Goal: Task Accomplishment & Management: Use online tool/utility

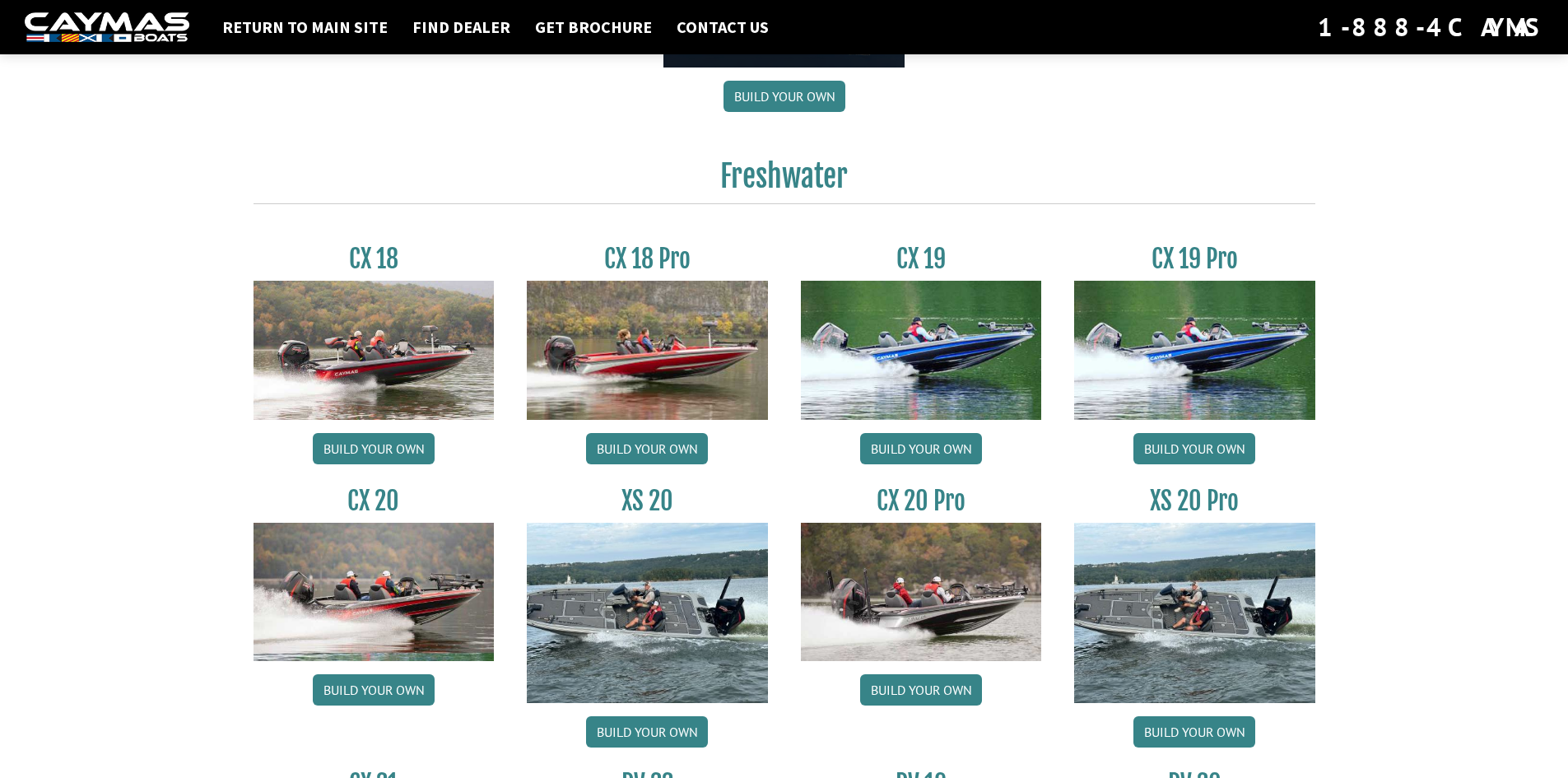
scroll to position [1400, 0]
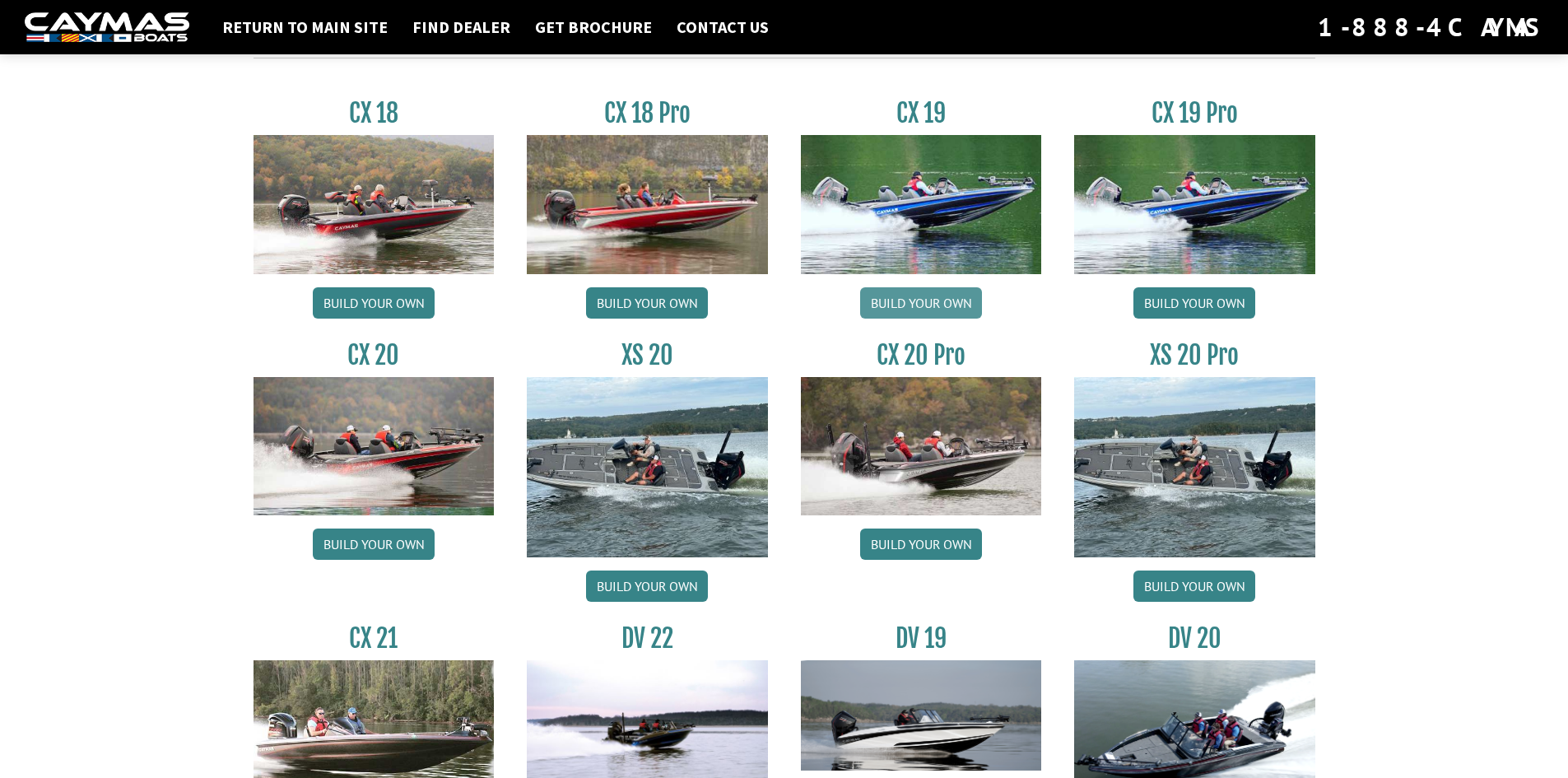
click at [918, 301] on link "Build your own" at bounding box center [921, 303] width 121 height 31
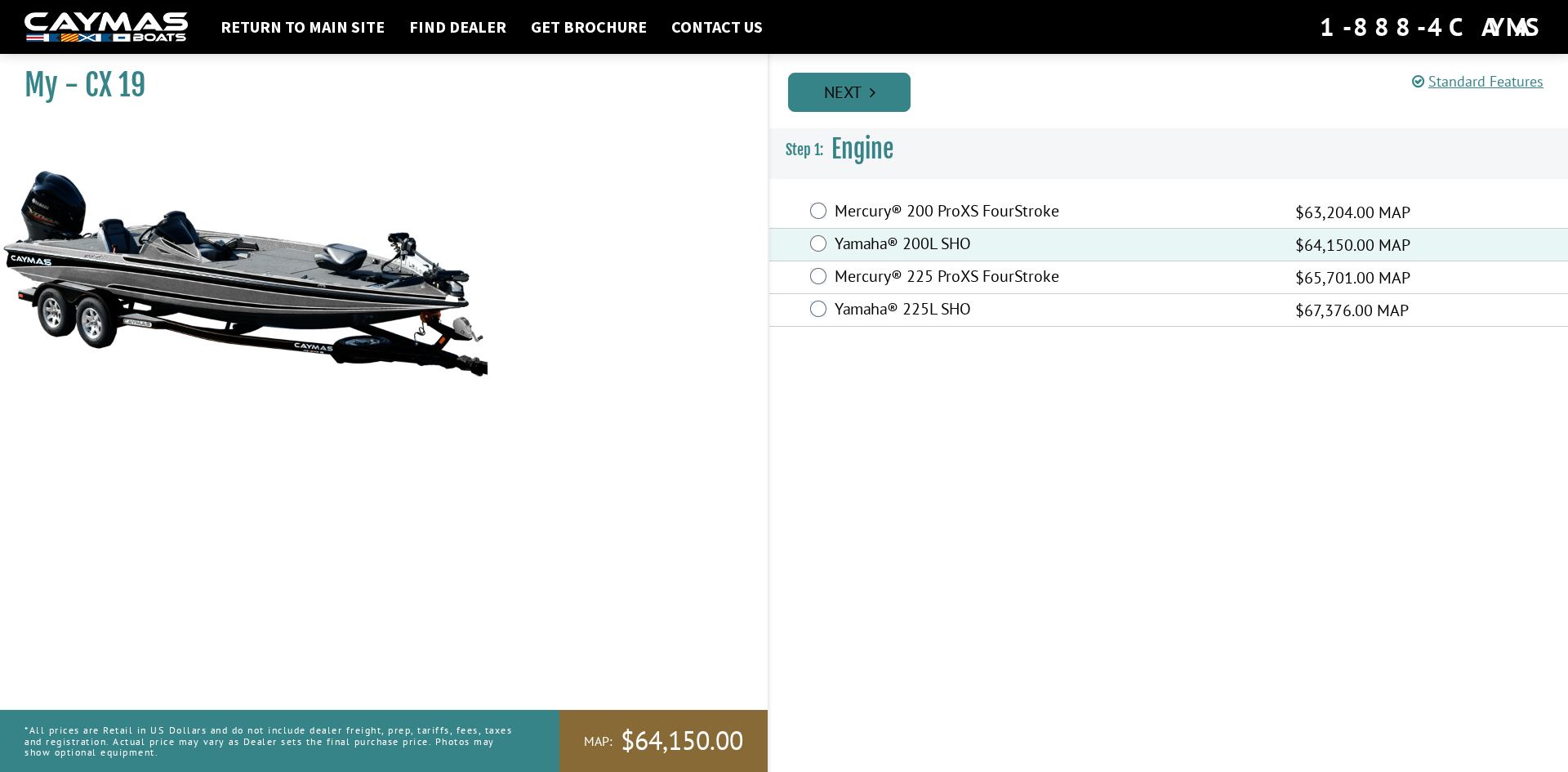
click at [848, 98] on link "Next" at bounding box center [849, 92] width 122 height 39
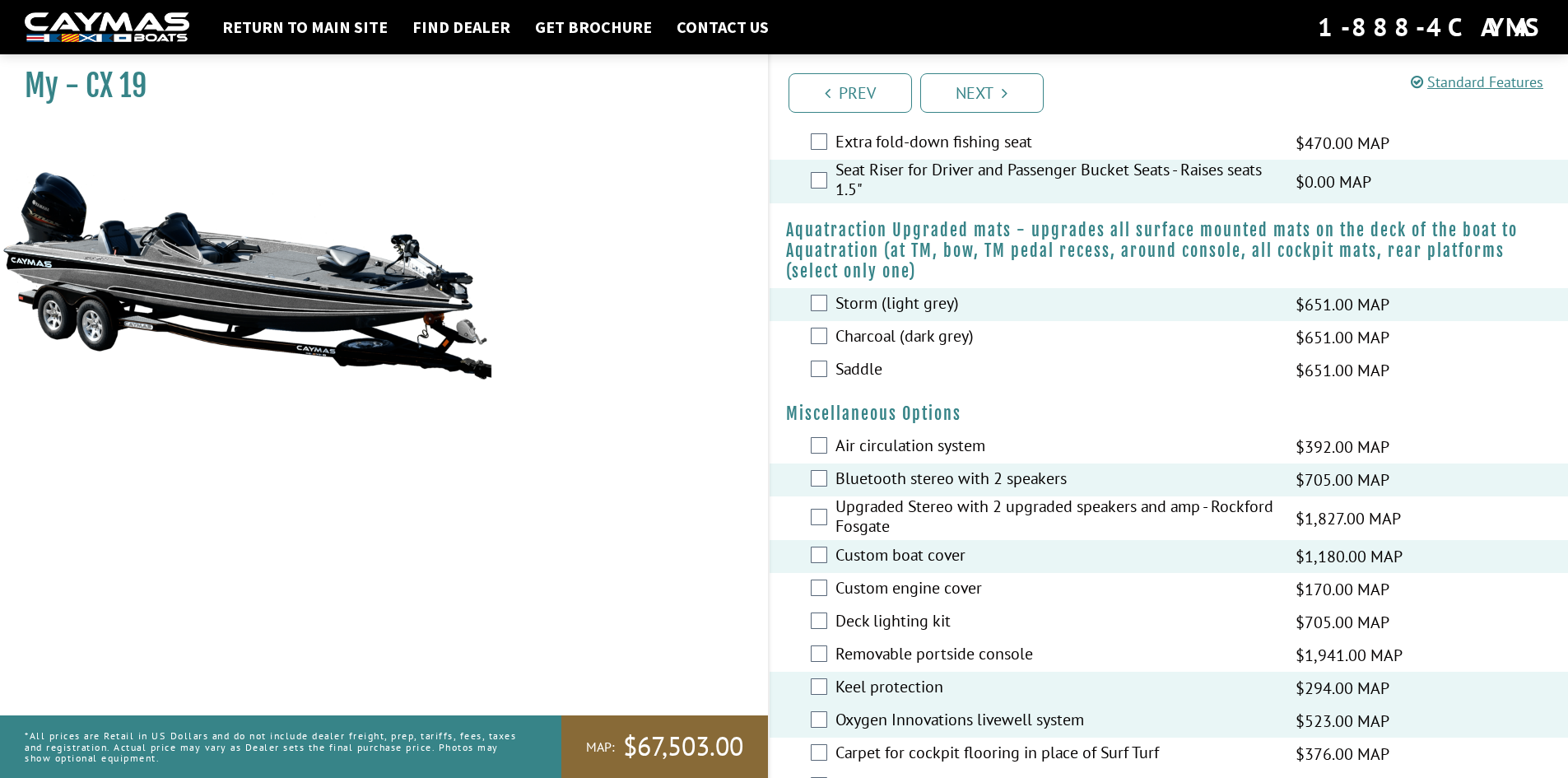
scroll to position [1565, 0]
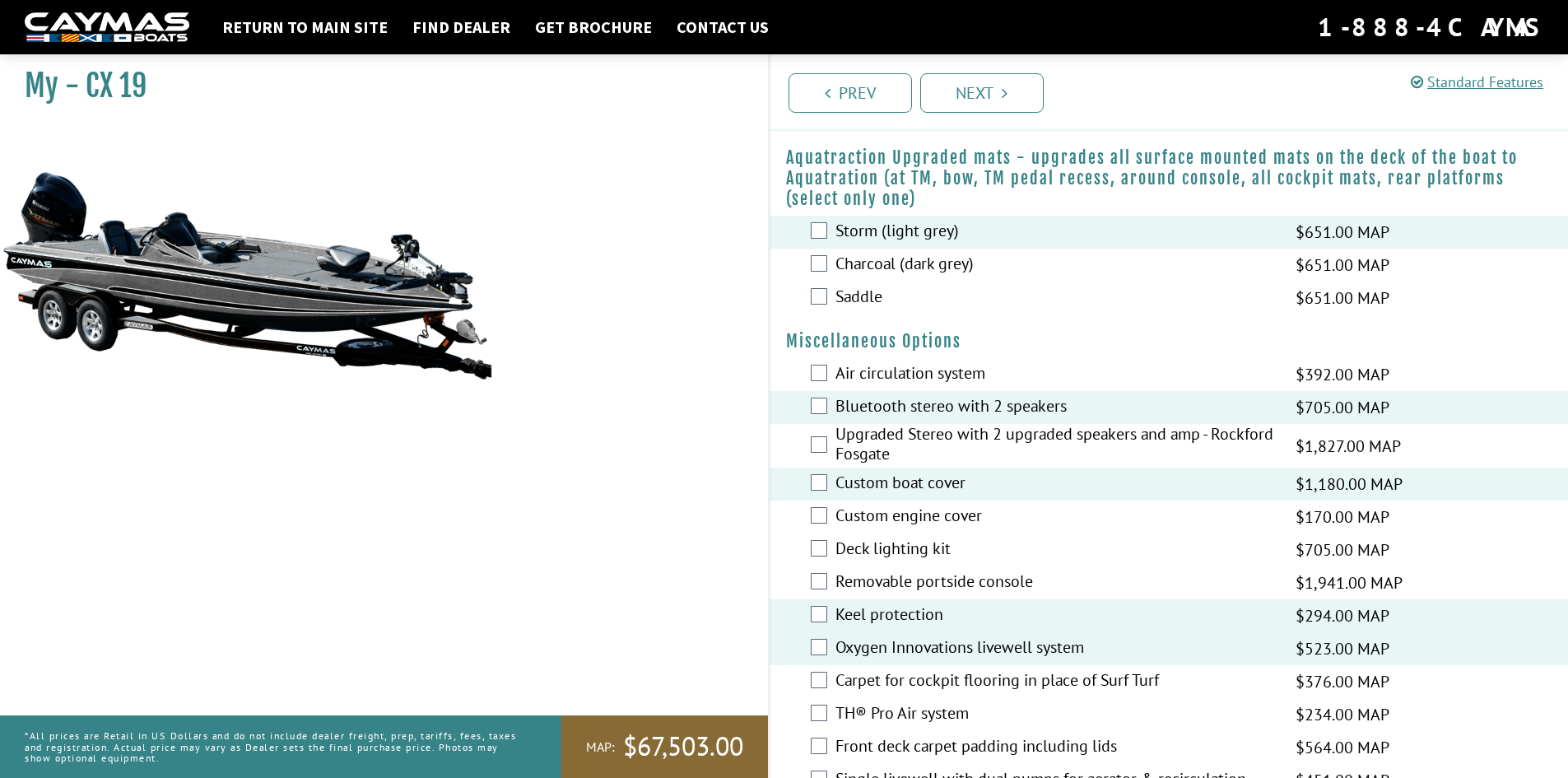
click at [821, 240] on div "Storm (light grey) $651.00 MAP $769.00 MSRP" at bounding box center [1169, 232] width 800 height 33
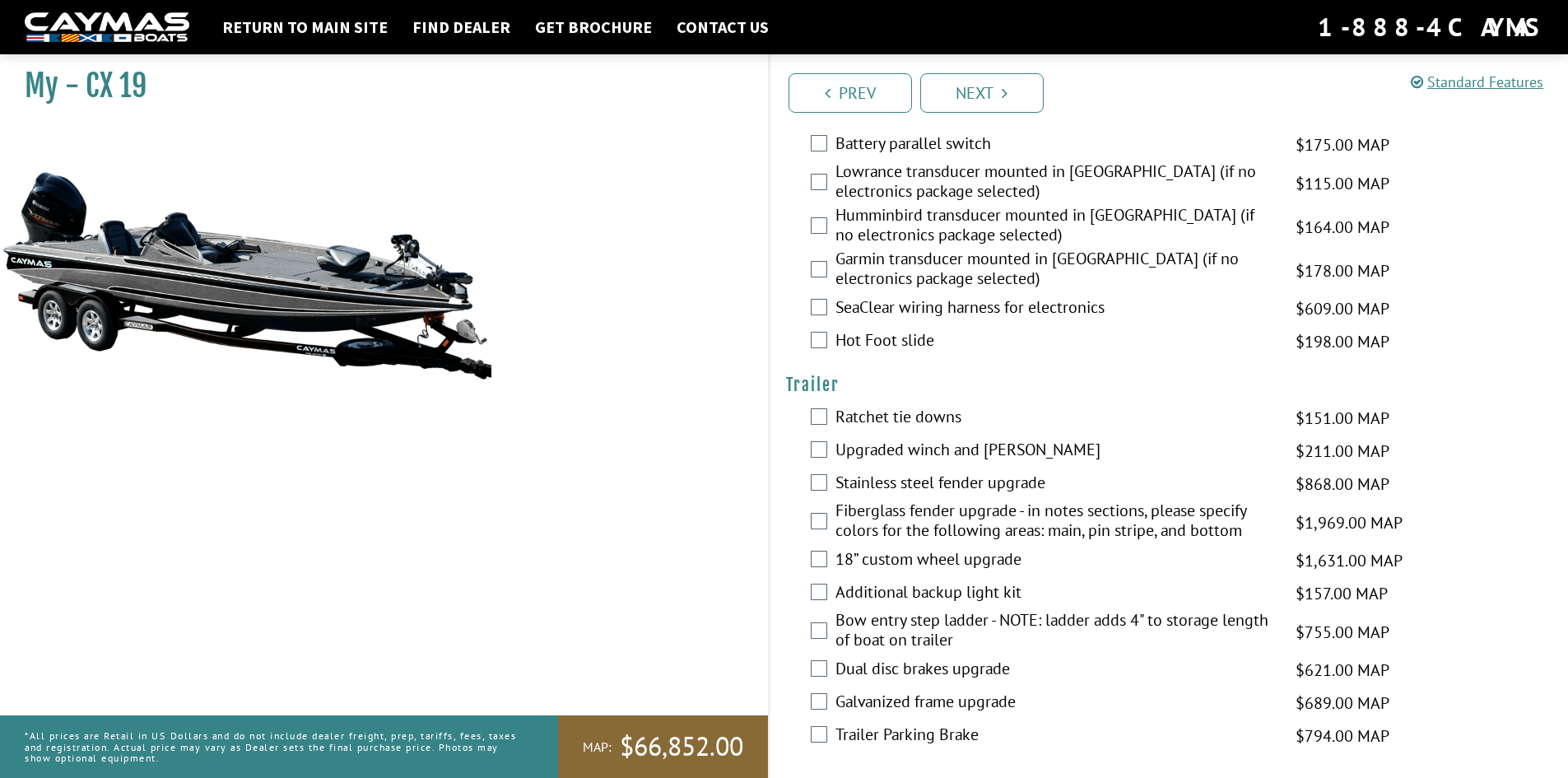
scroll to position [2414, 0]
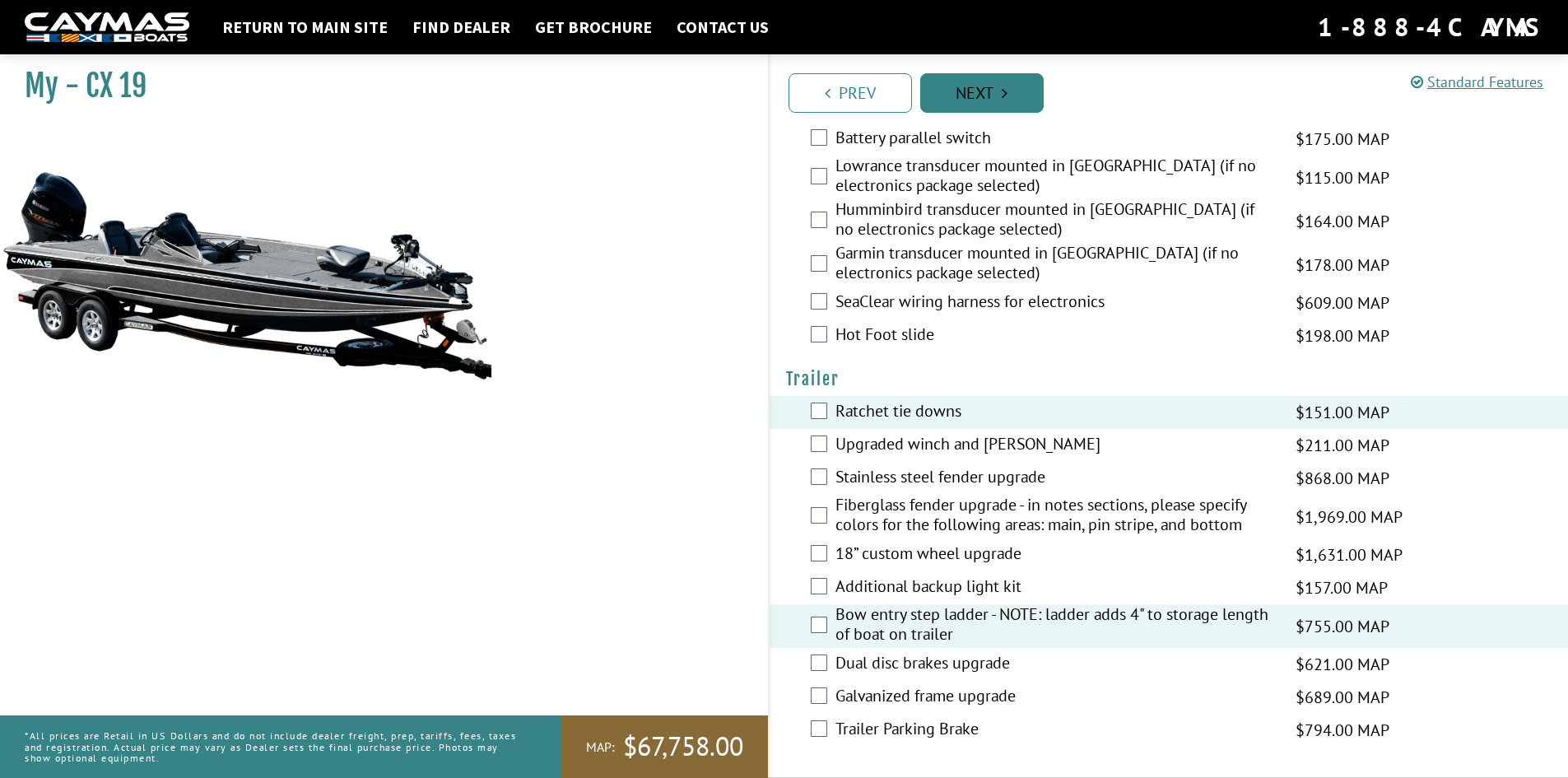
click at [1002, 98] on icon "Pagination" at bounding box center [1005, 92] width 6 height 16
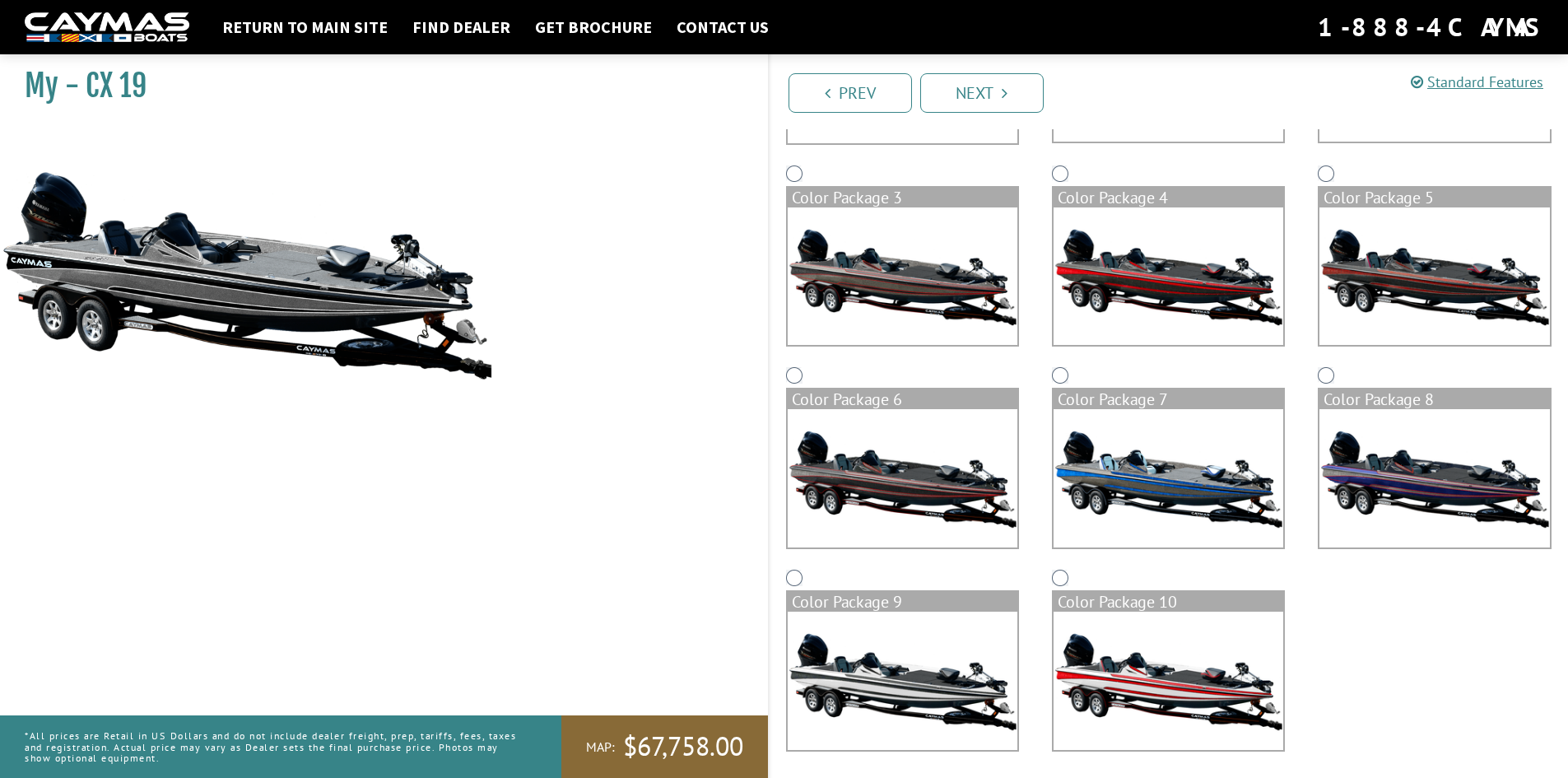
scroll to position [319, 0]
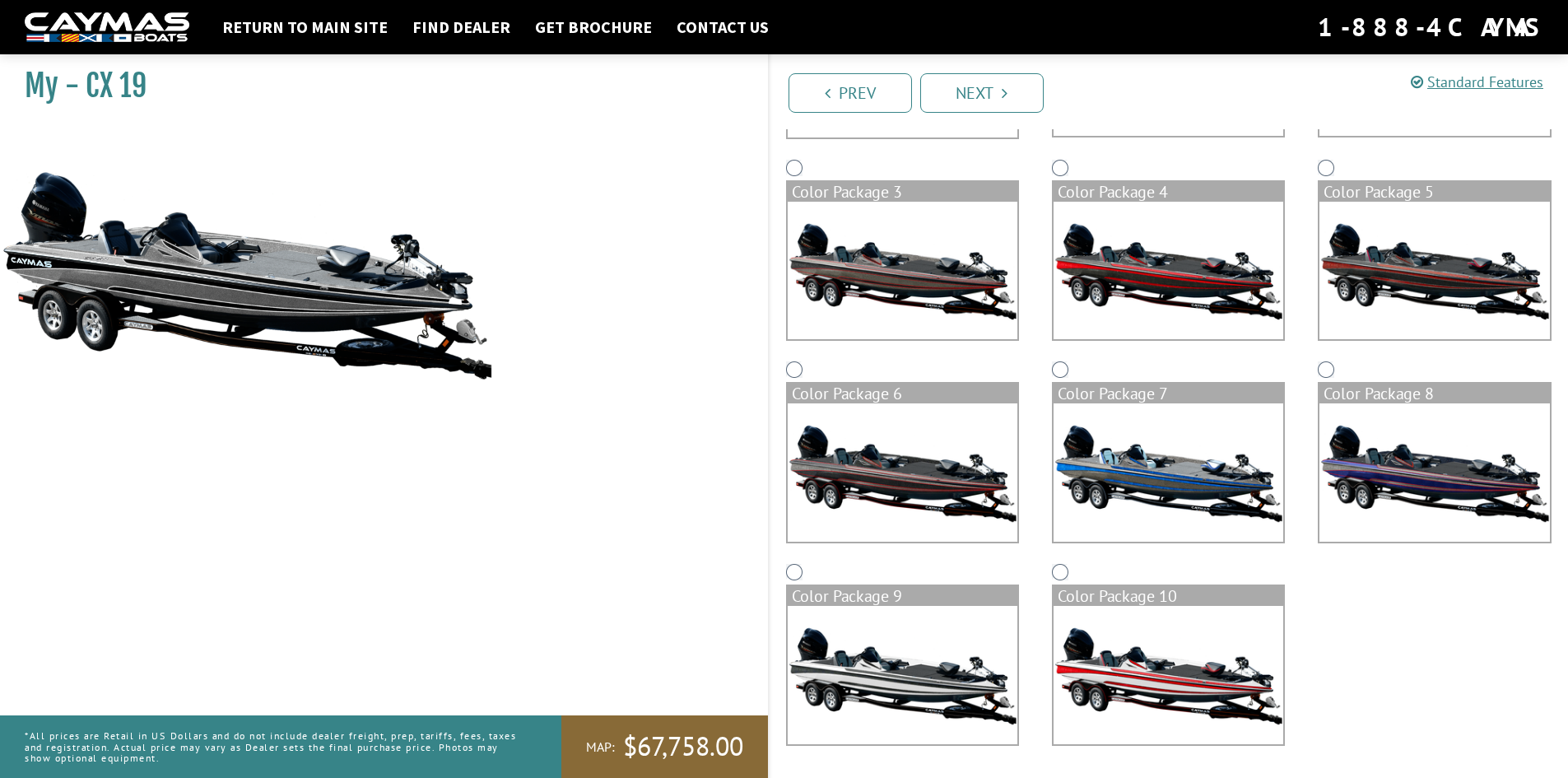
click at [1089, 439] on img at bounding box center [1168, 472] width 230 height 139
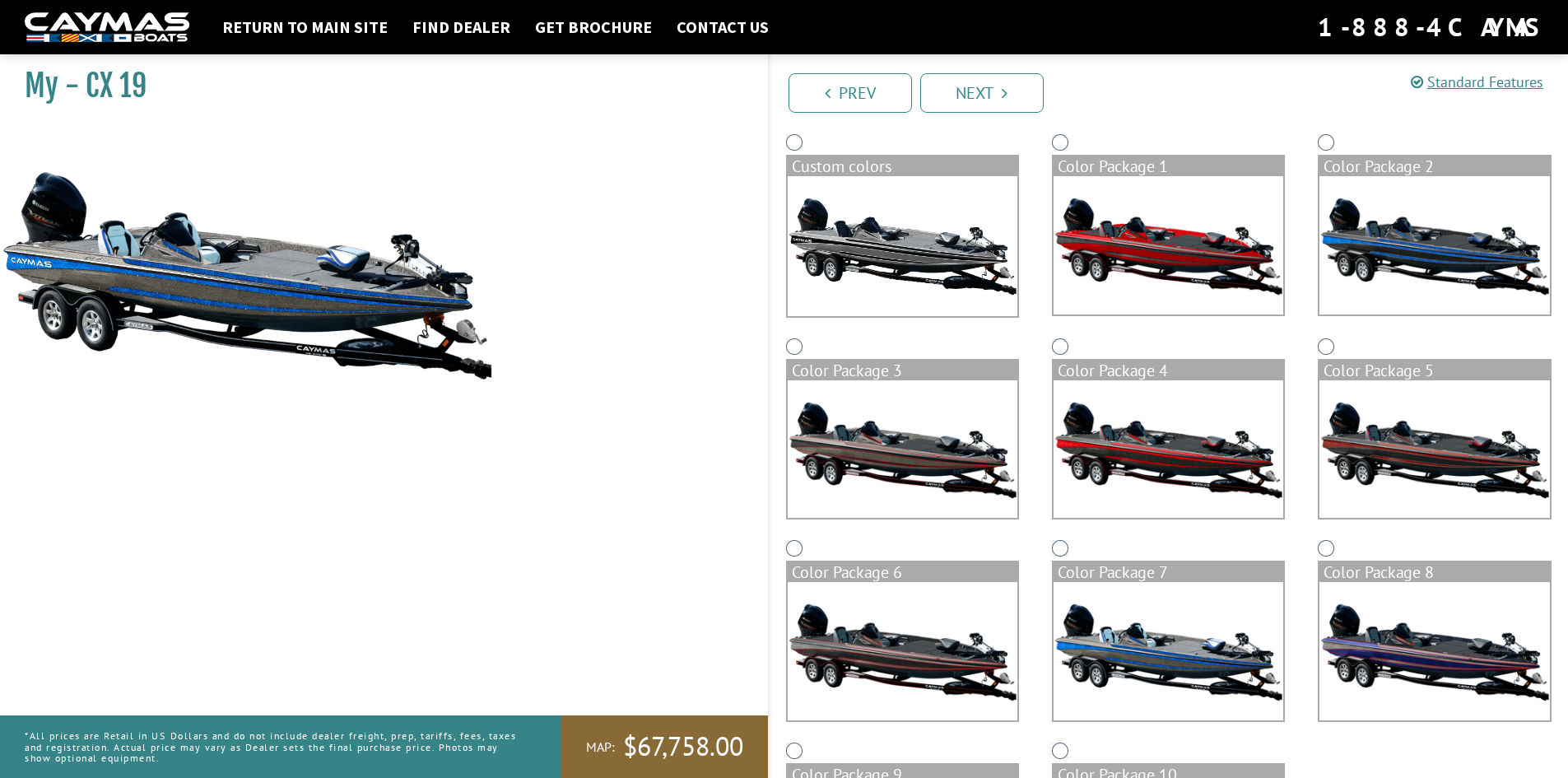
scroll to position [154, 0]
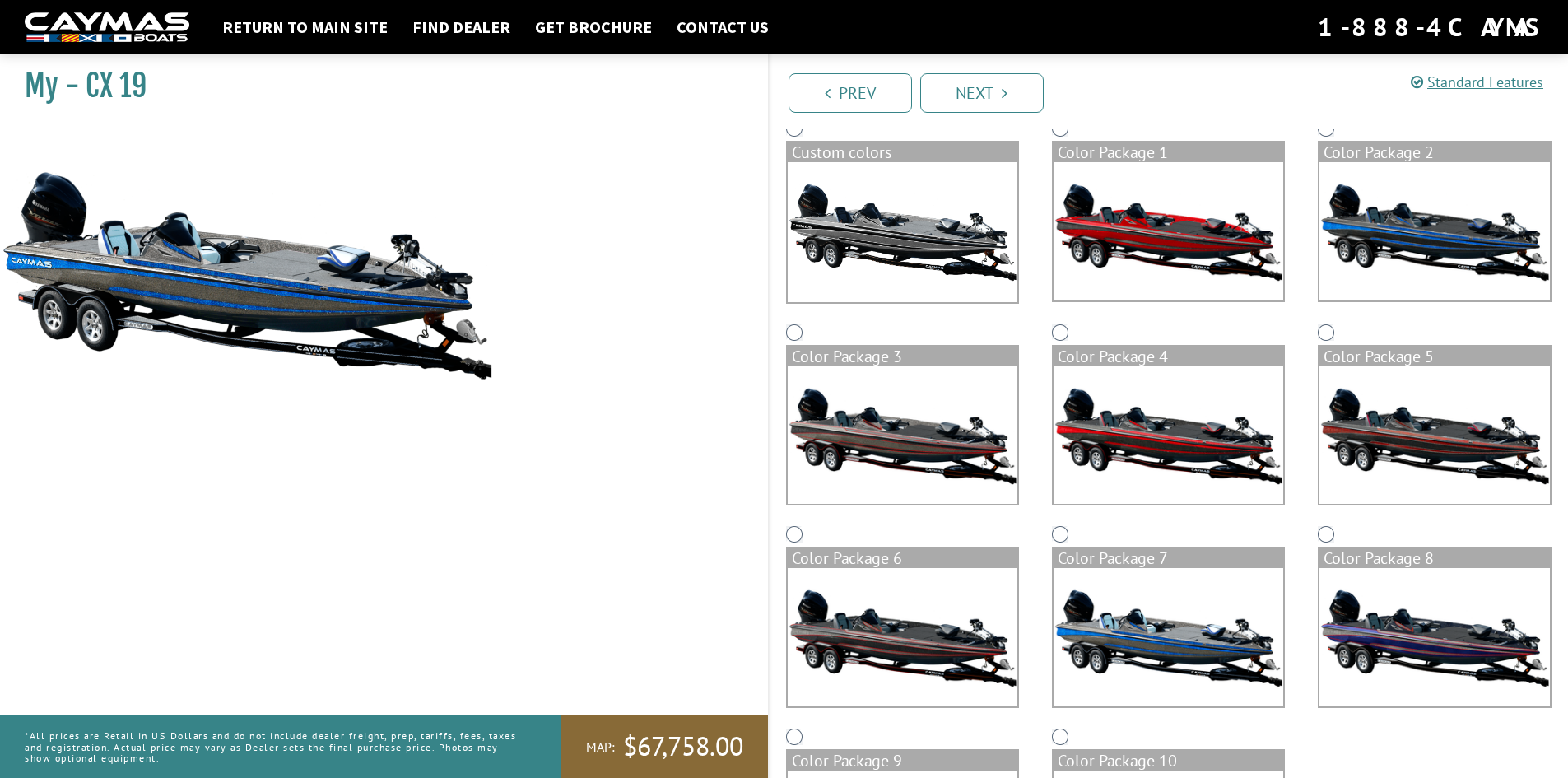
click at [932, 226] on img at bounding box center [903, 232] width 230 height 140
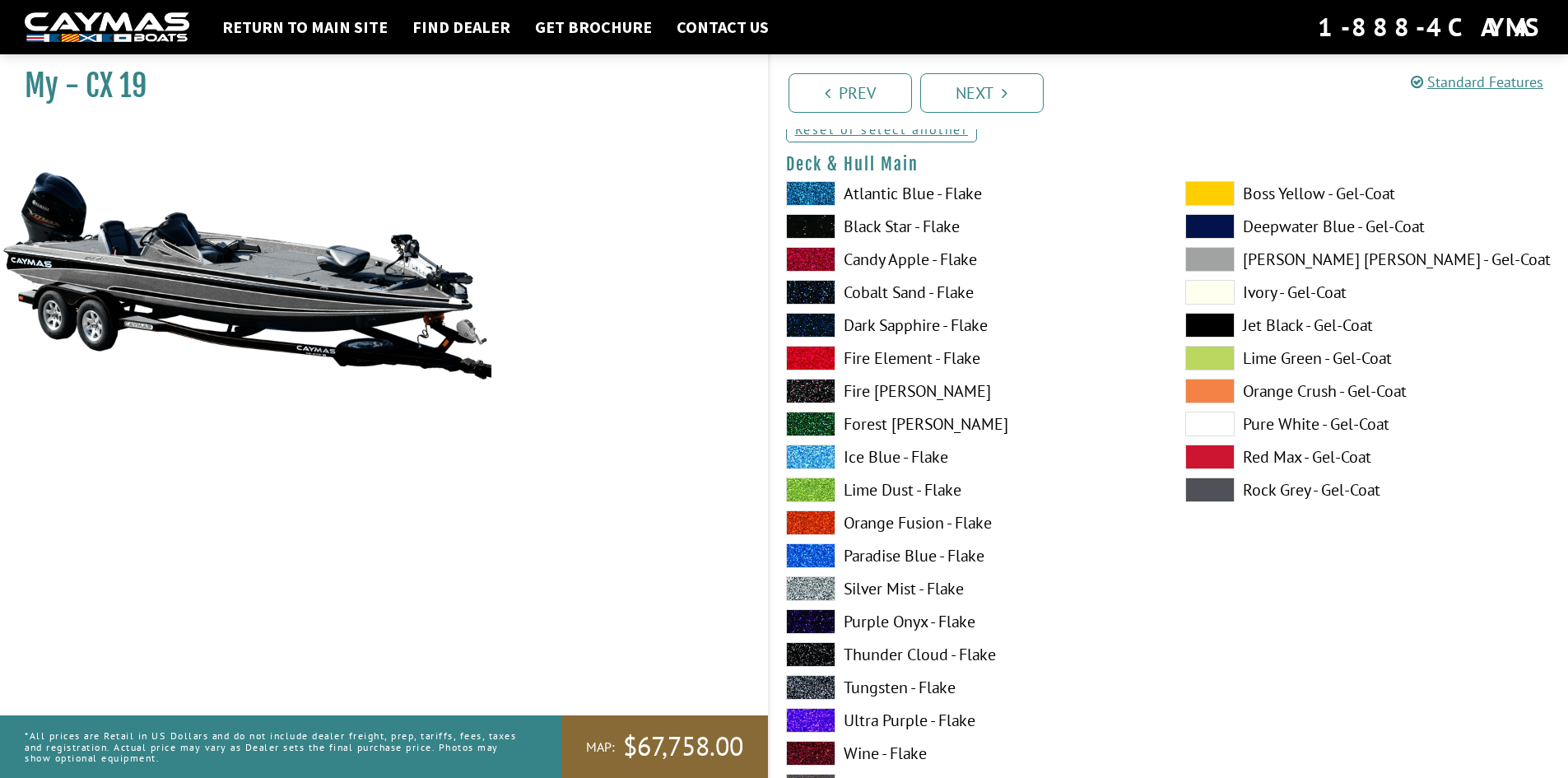
click at [880, 195] on label "Atlantic Blue - Flake" at bounding box center [969, 193] width 366 height 25
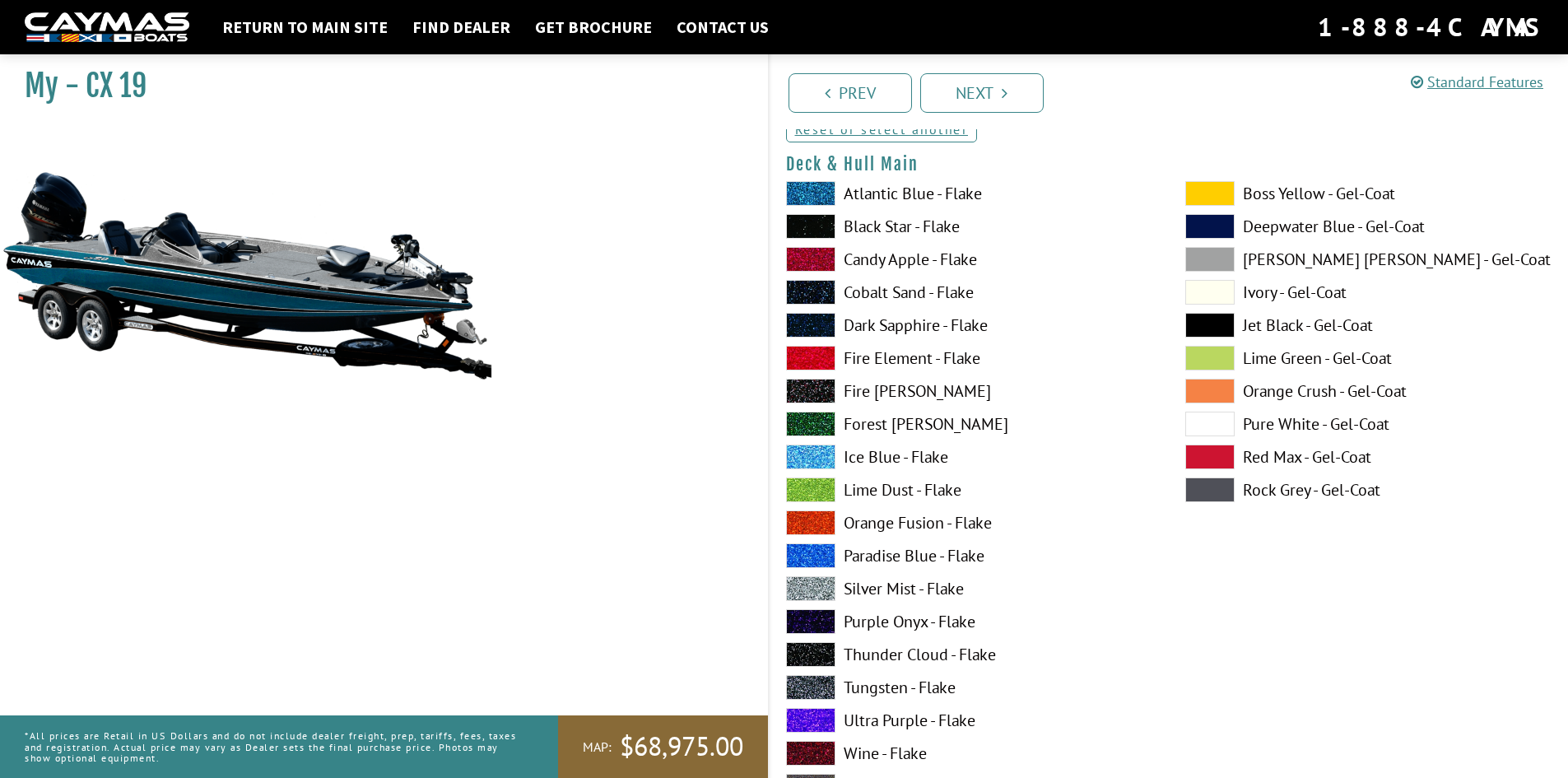
click at [1201, 287] on span at bounding box center [1210, 292] width 49 height 25
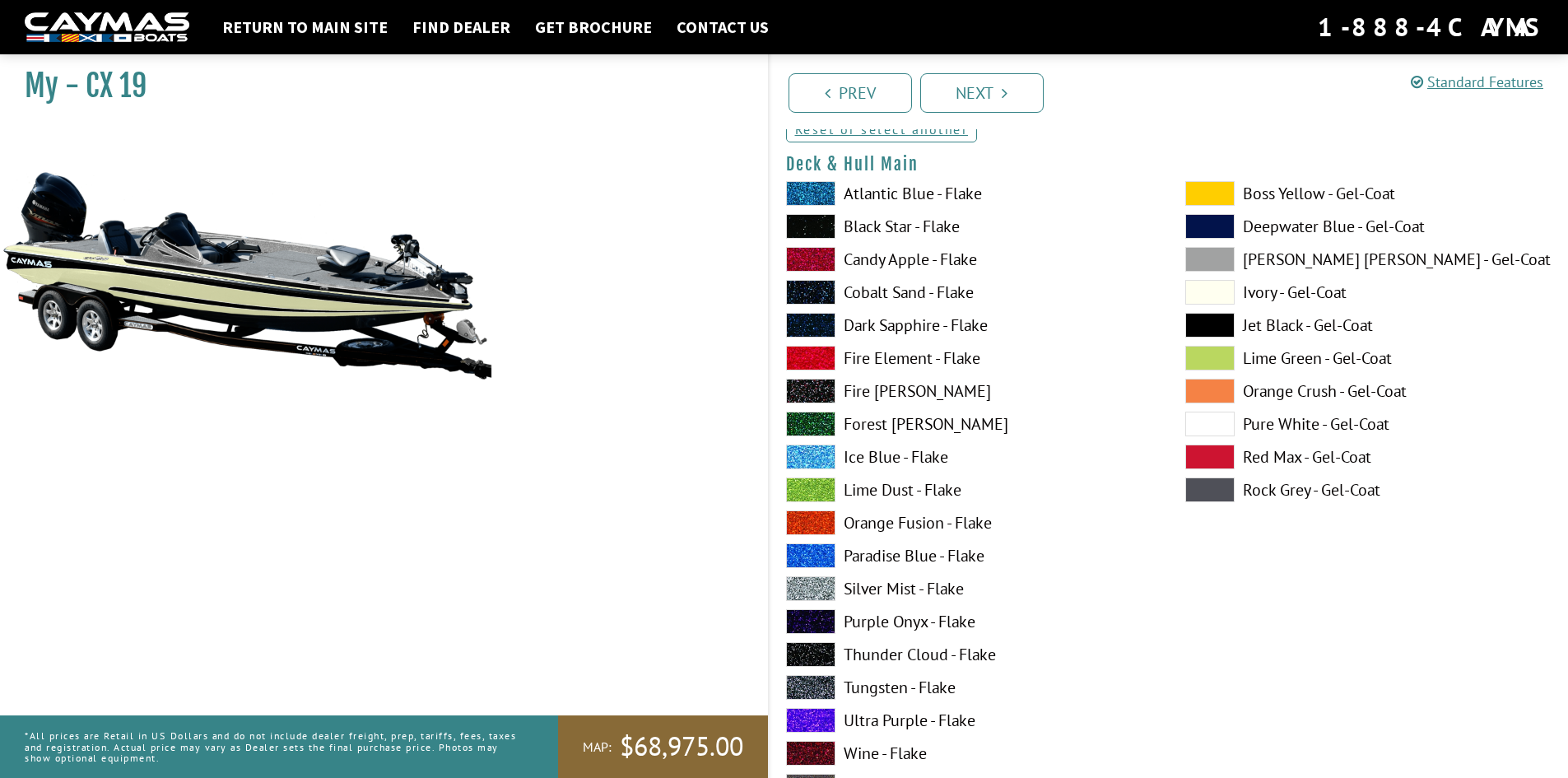
click at [1218, 419] on span at bounding box center [1210, 424] width 49 height 25
click at [1217, 266] on span at bounding box center [1210, 259] width 49 height 25
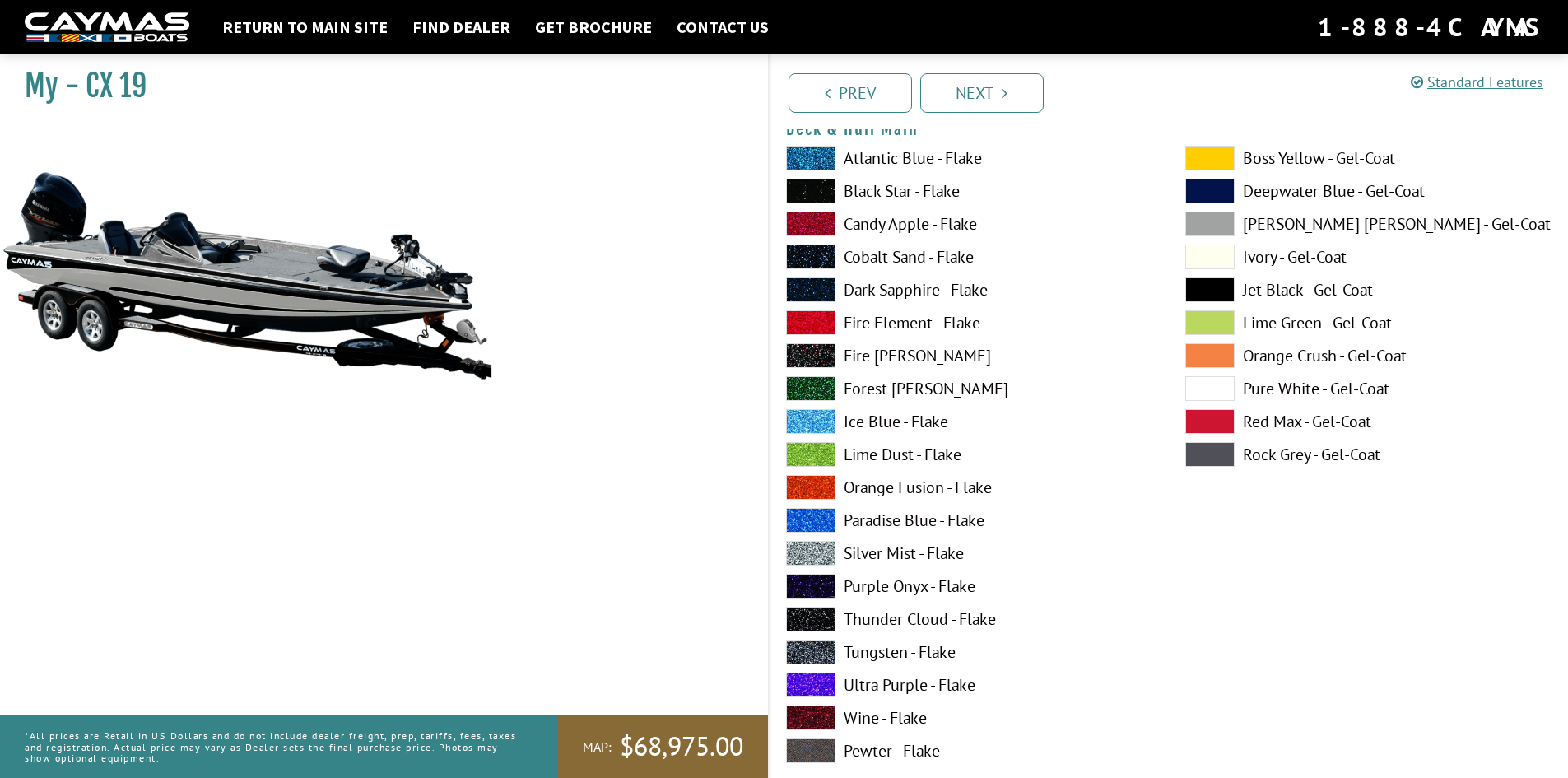
scroll to position [83, 0]
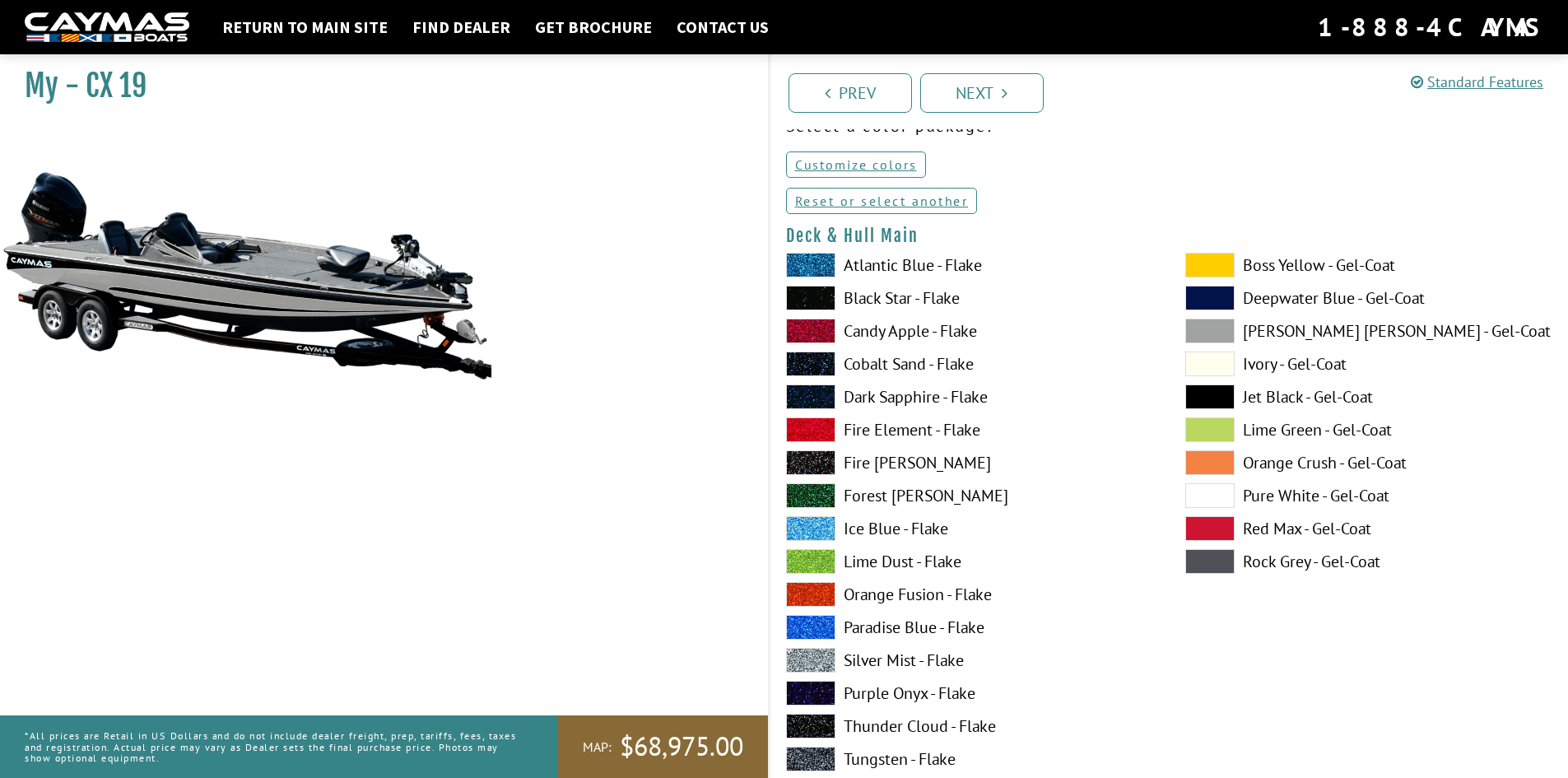
click at [901, 423] on label "Fire Element - Flake" at bounding box center [969, 429] width 366 height 25
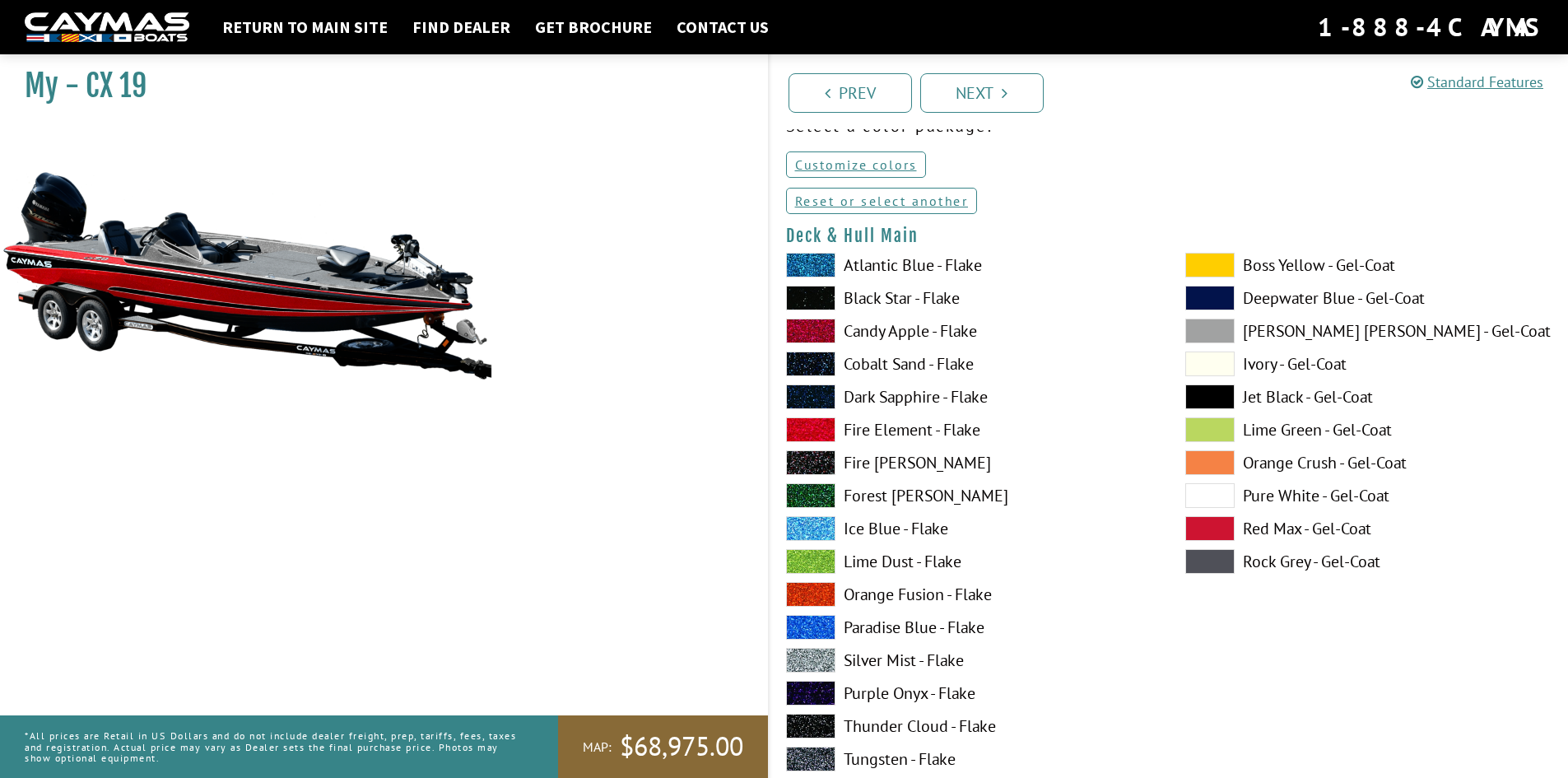
click at [904, 403] on label "Dark Sapphire - Flake" at bounding box center [969, 396] width 366 height 25
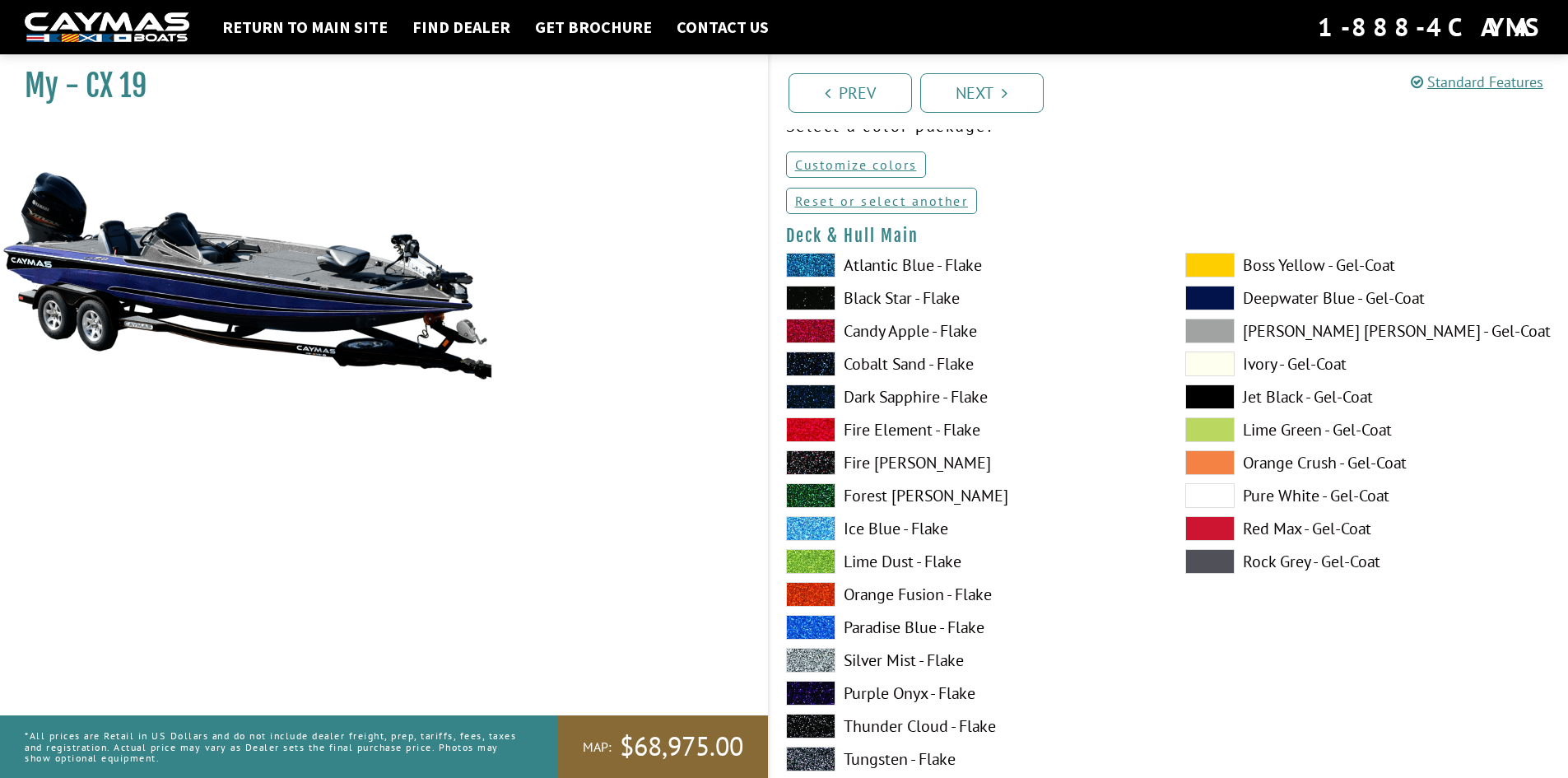
click at [900, 360] on label "Cobalt Sand - Flake" at bounding box center [969, 364] width 366 height 25
click at [880, 303] on label "Black Star - Flake" at bounding box center [969, 298] width 366 height 25
click at [875, 364] on label "Cobalt Sand - Flake" at bounding box center [969, 364] width 366 height 25
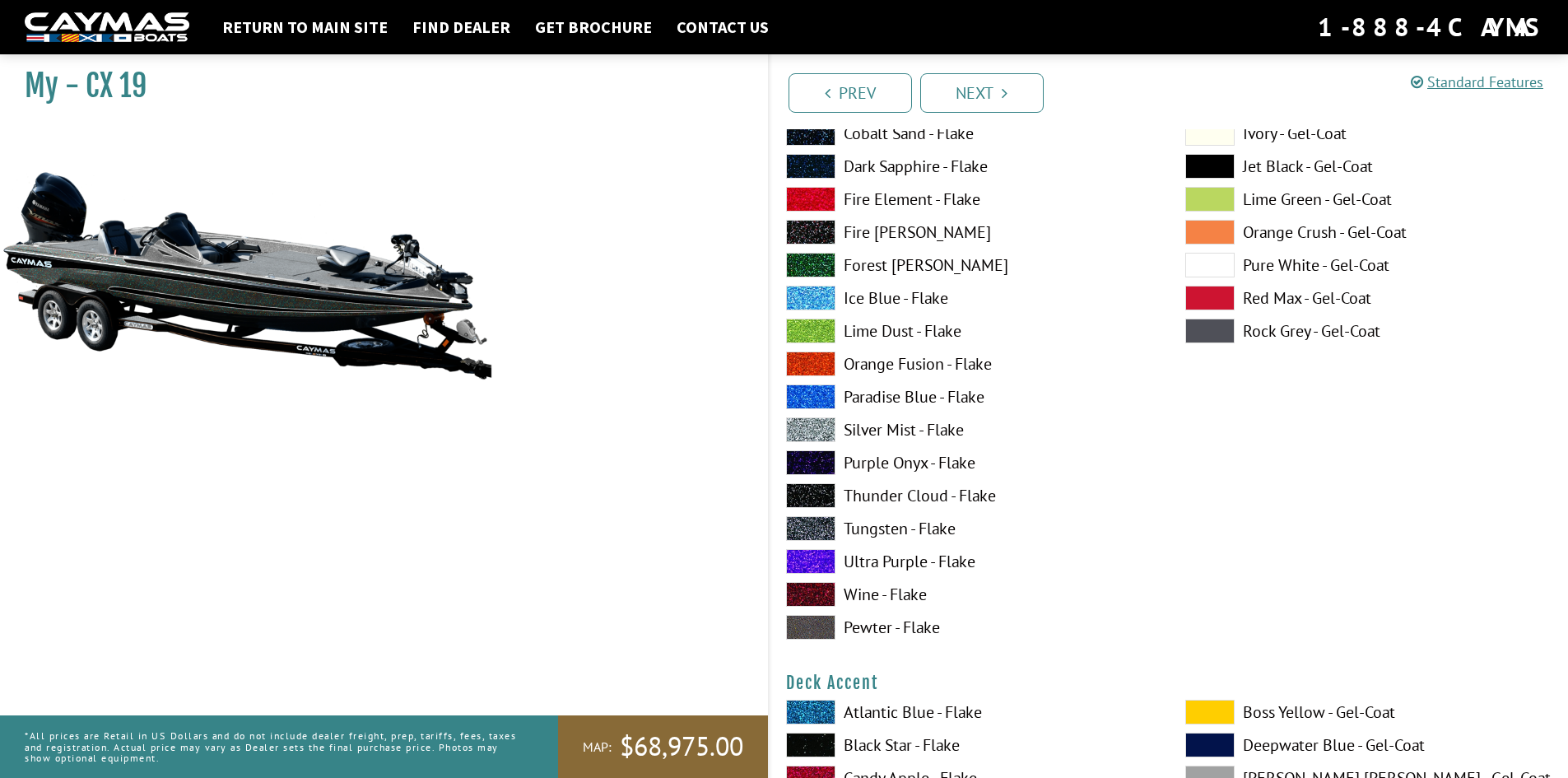
scroll to position [329, 0]
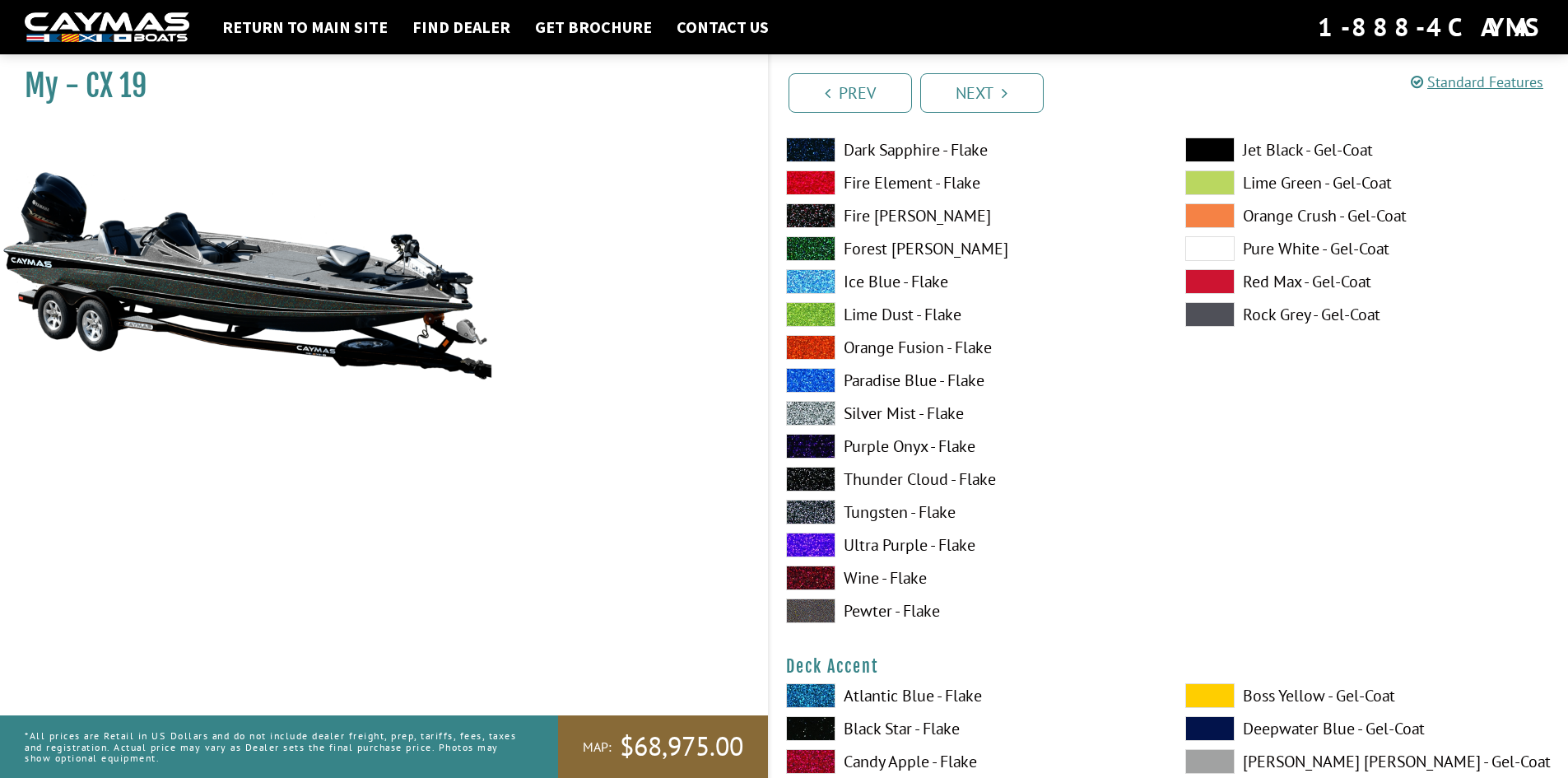
click at [884, 218] on label "Fire [PERSON_NAME]" at bounding box center [969, 215] width 366 height 25
click at [872, 523] on label "Tungsten - Flake" at bounding box center [969, 512] width 366 height 25
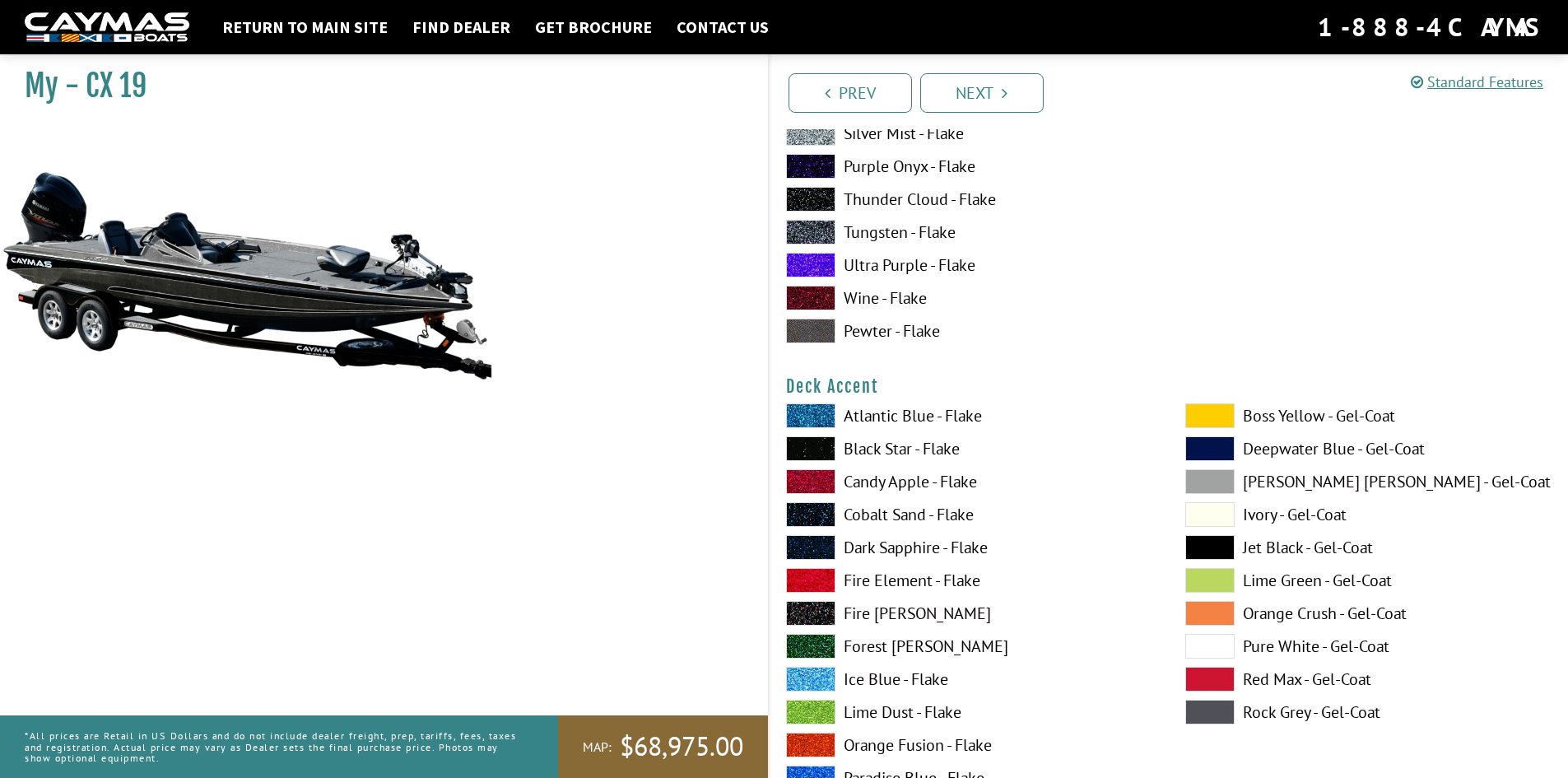
scroll to position [658, 0]
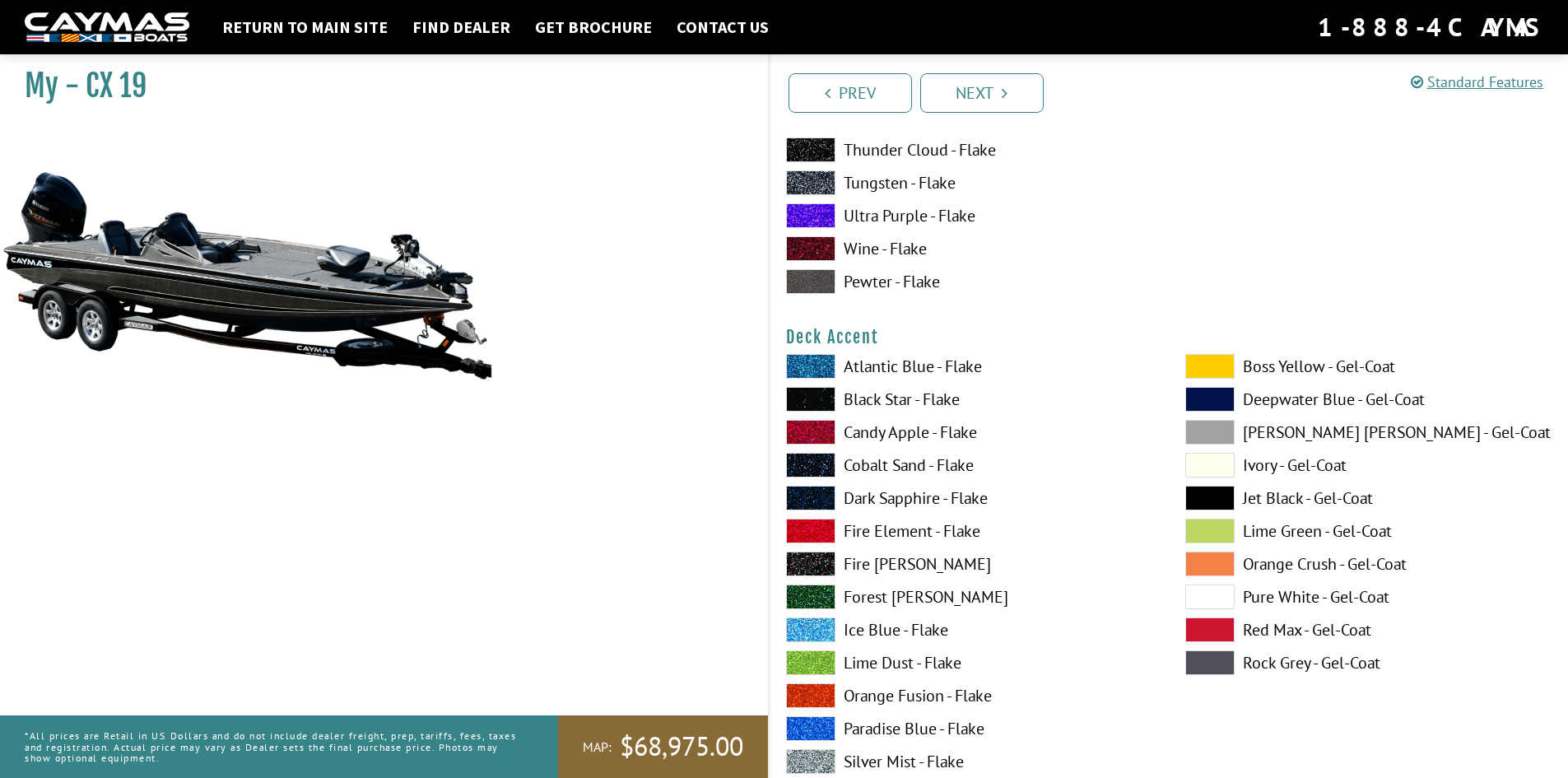
click at [872, 364] on label "Atlantic Blue - Flake" at bounding box center [969, 366] width 366 height 25
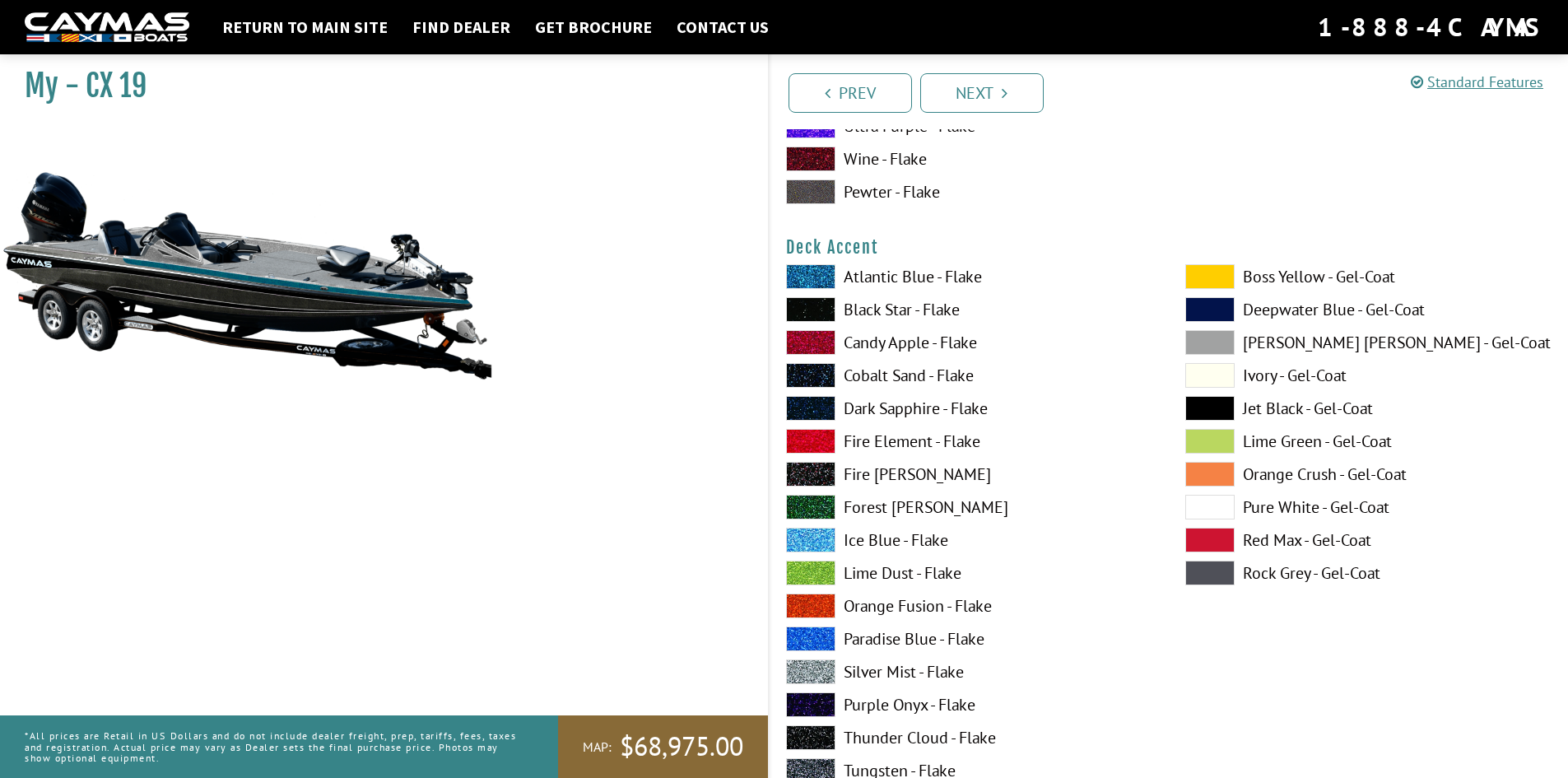
scroll to position [824, 0]
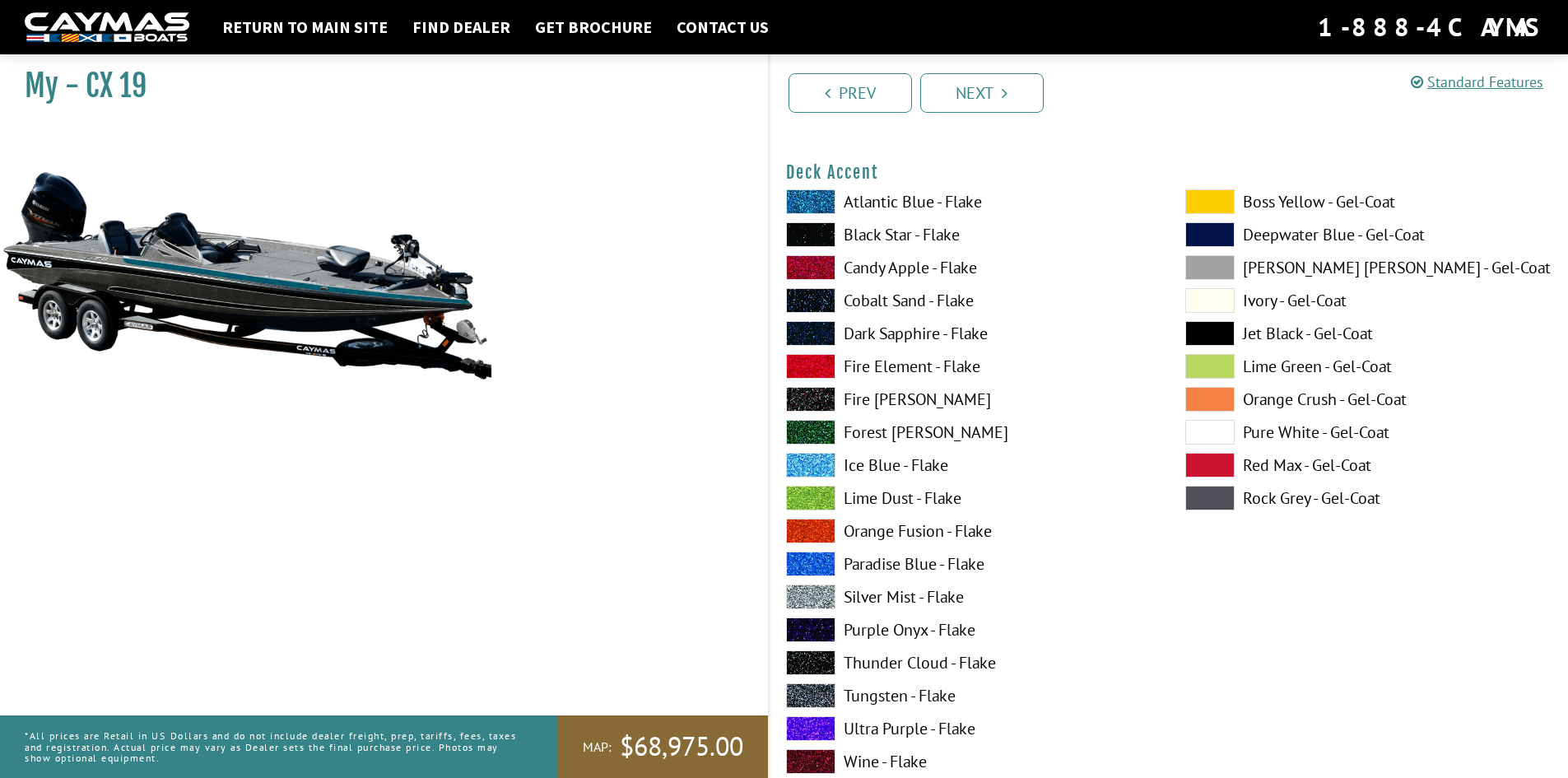
click at [1214, 298] on span at bounding box center [1210, 300] width 49 height 25
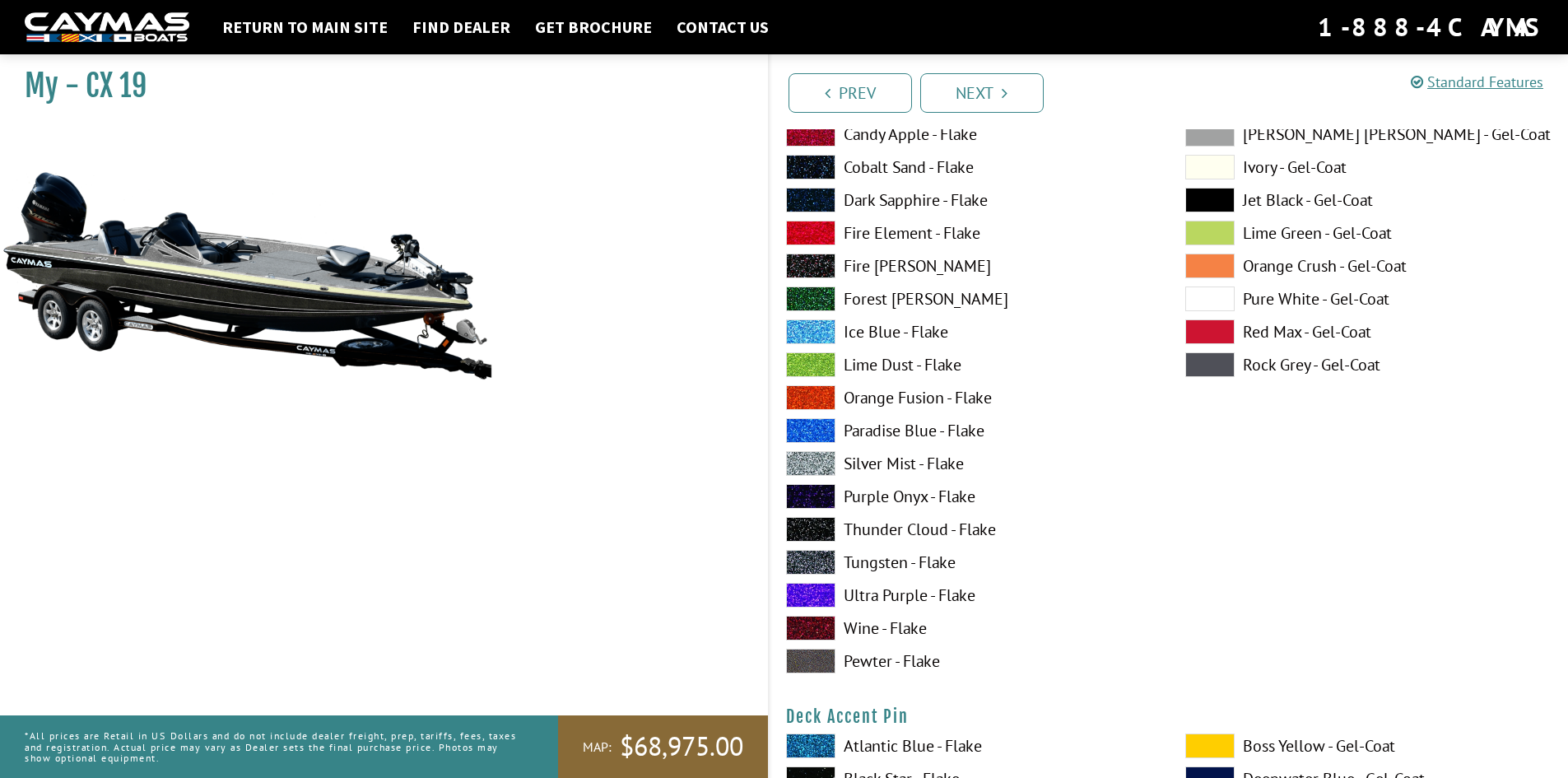
scroll to position [906, 0]
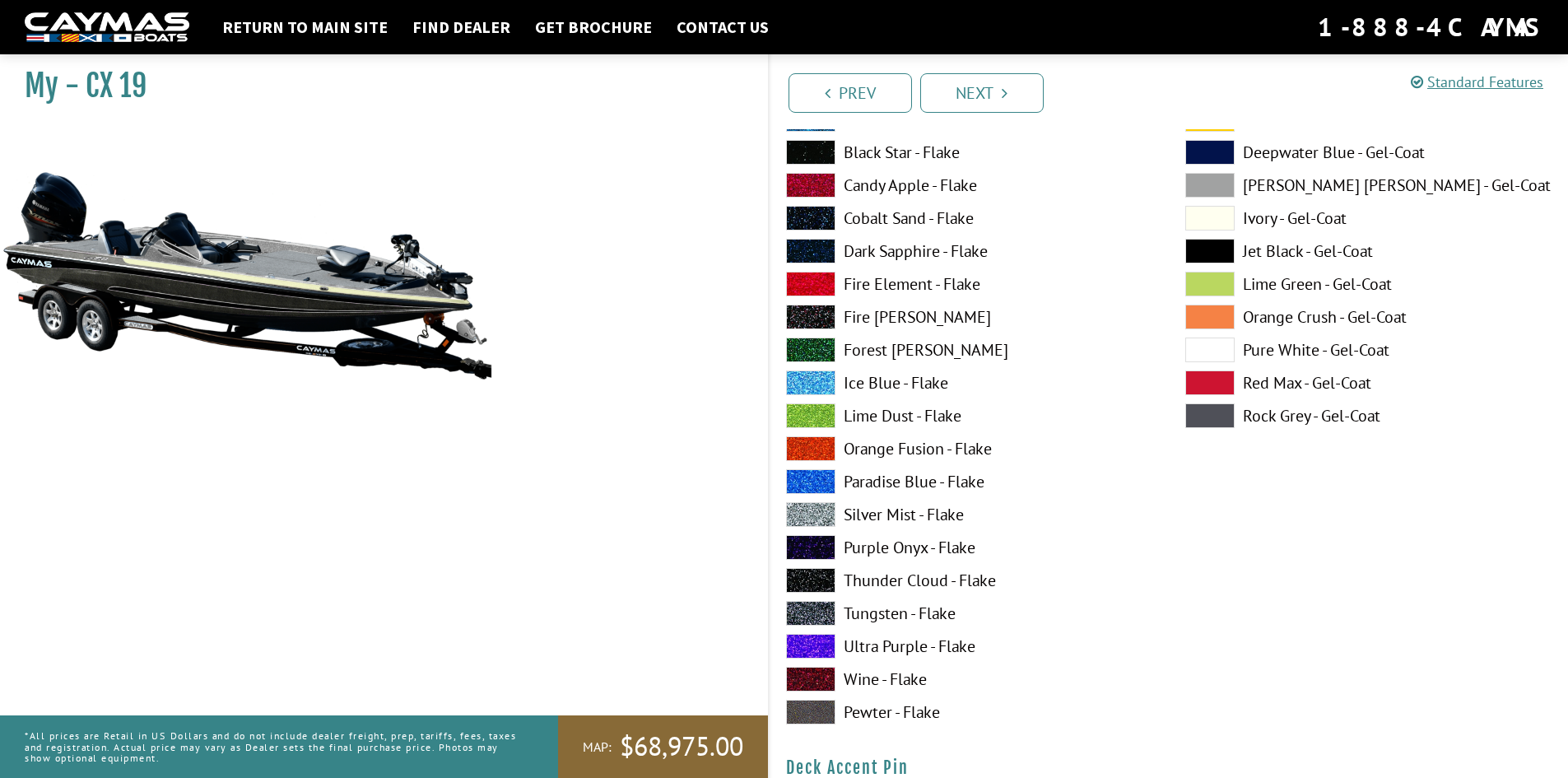
click at [904, 513] on label "Silver Mist - Flake" at bounding box center [969, 514] width 366 height 25
click at [907, 317] on label "Fire [PERSON_NAME]" at bounding box center [969, 317] width 366 height 25
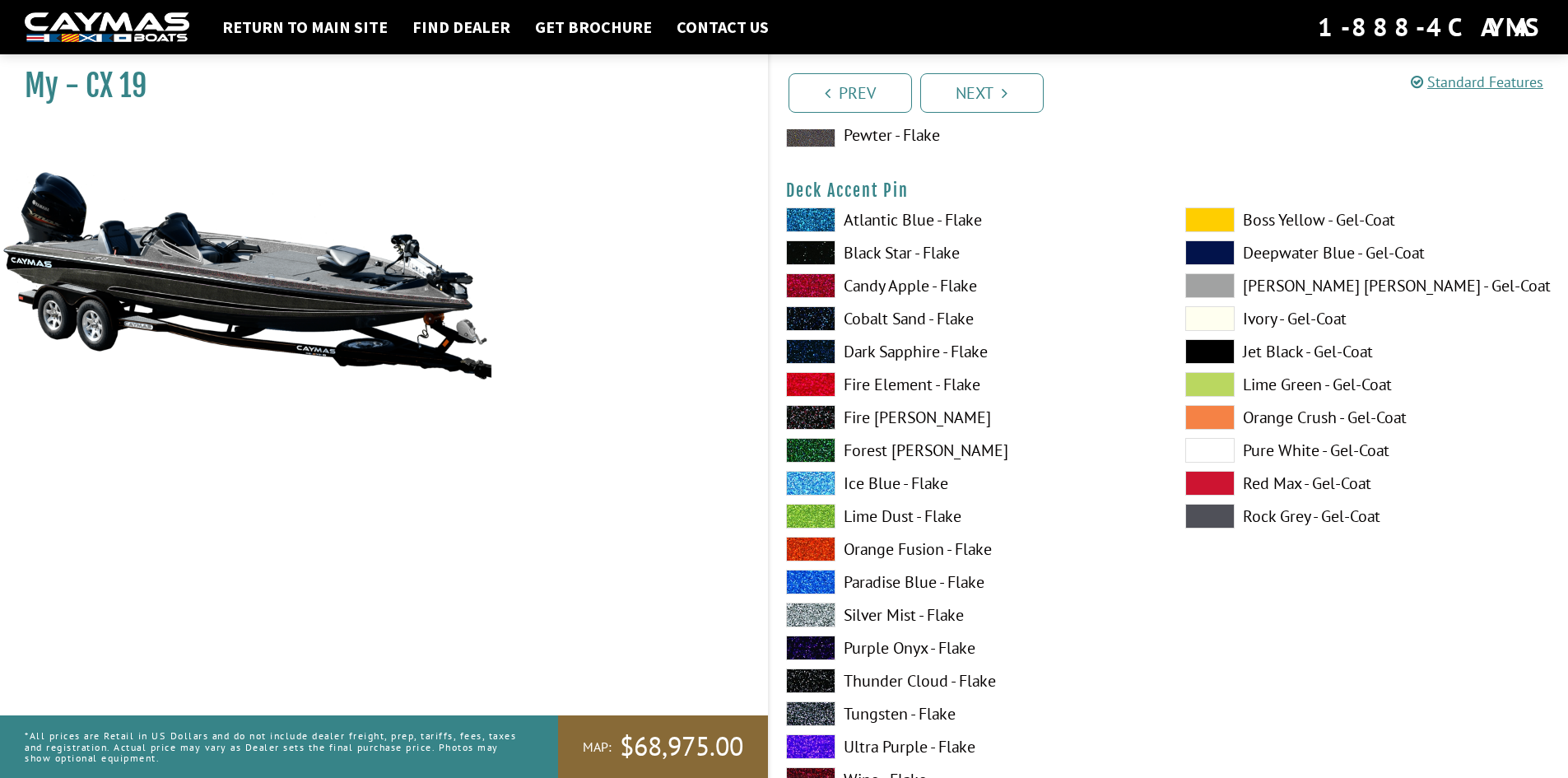
scroll to position [1482, 0]
click at [916, 223] on label "Atlantic Blue - Flake" at bounding box center [969, 221] width 366 height 25
click at [928, 344] on label "Dark Sapphire - Flake" at bounding box center [969, 352] width 366 height 25
click at [893, 613] on label "Silver Mist - Flake" at bounding box center [969, 615] width 366 height 25
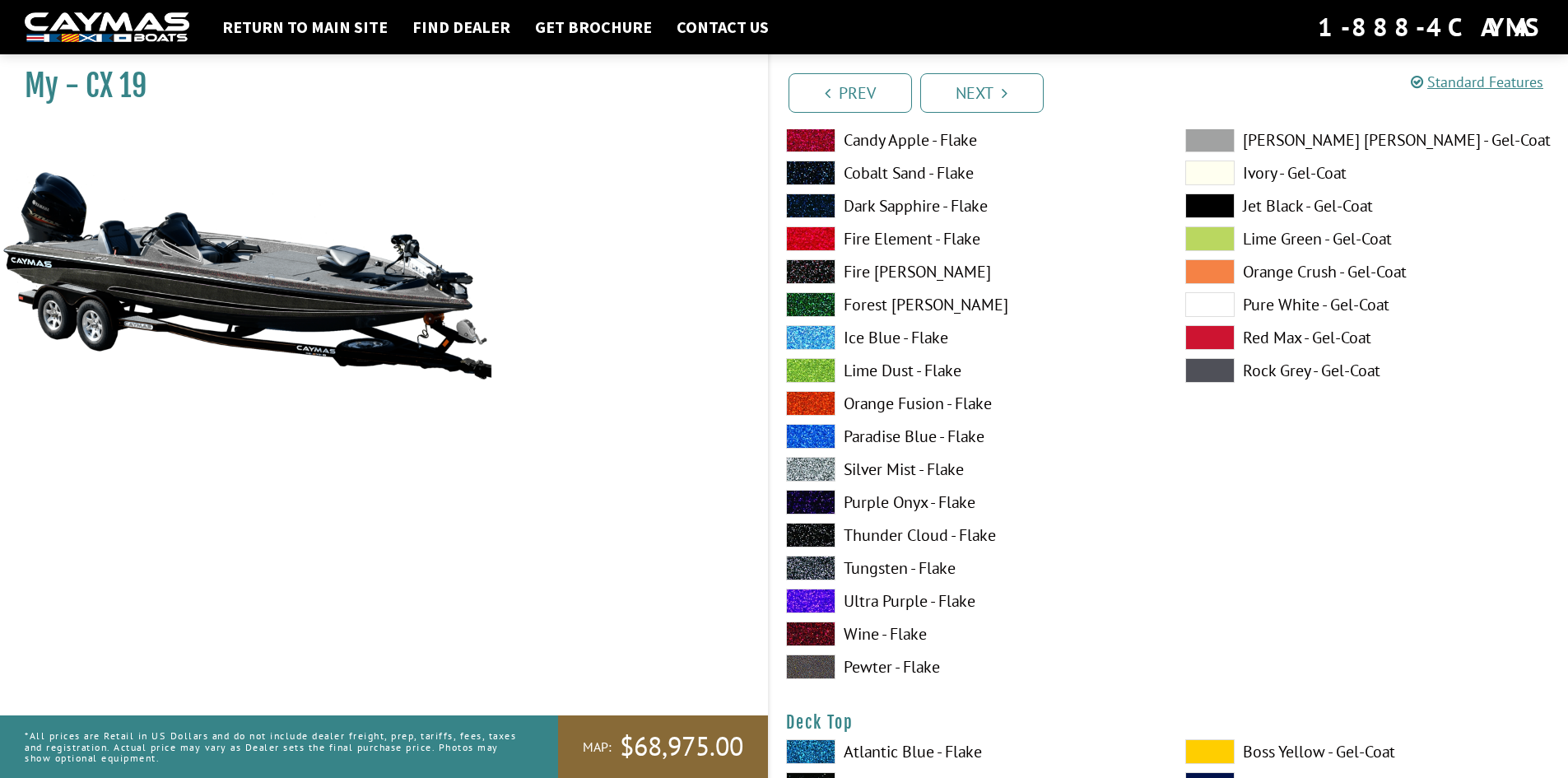
scroll to position [1646, 0]
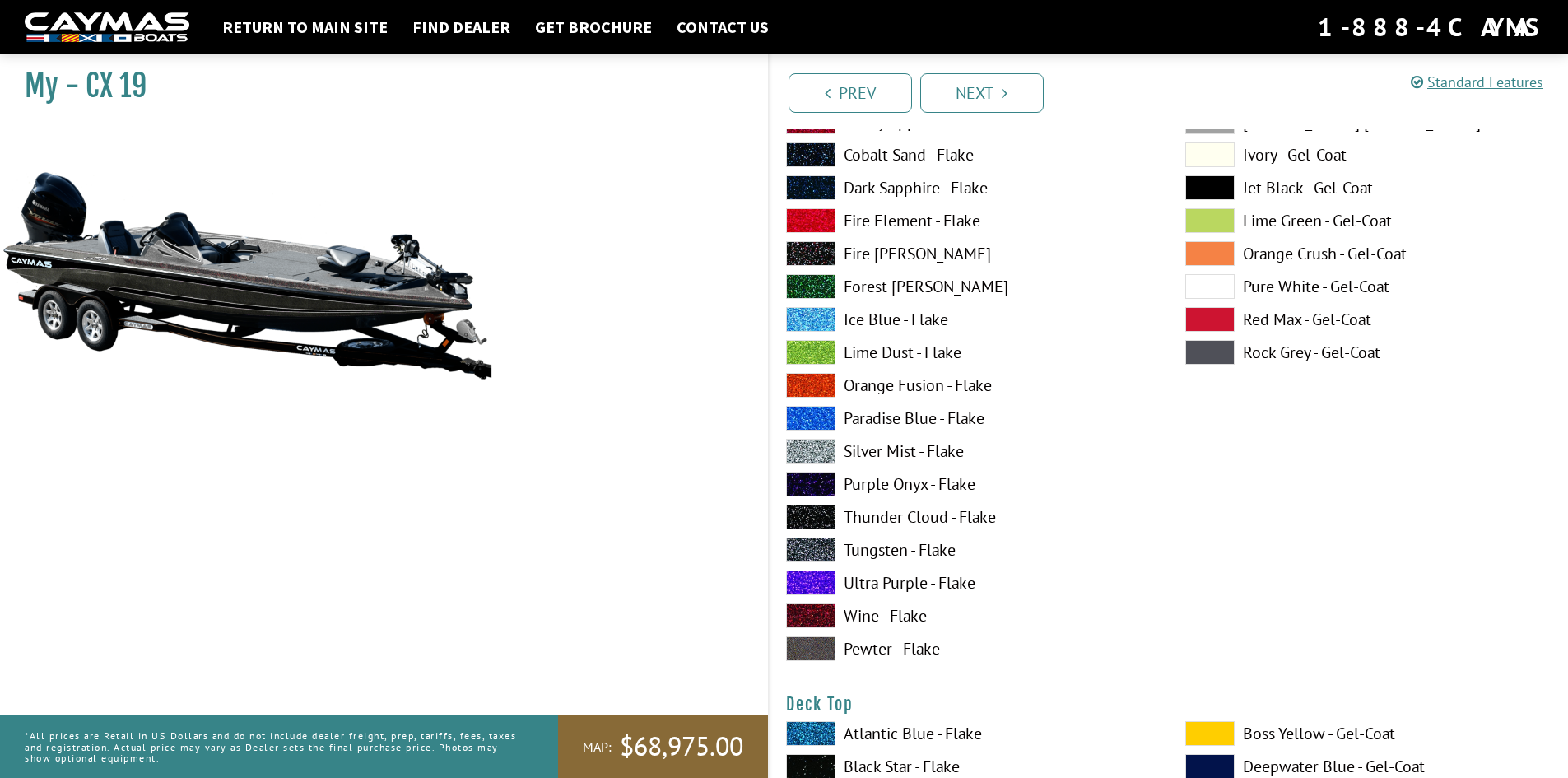
click at [884, 554] on label "Tungsten - Flake" at bounding box center [969, 550] width 366 height 25
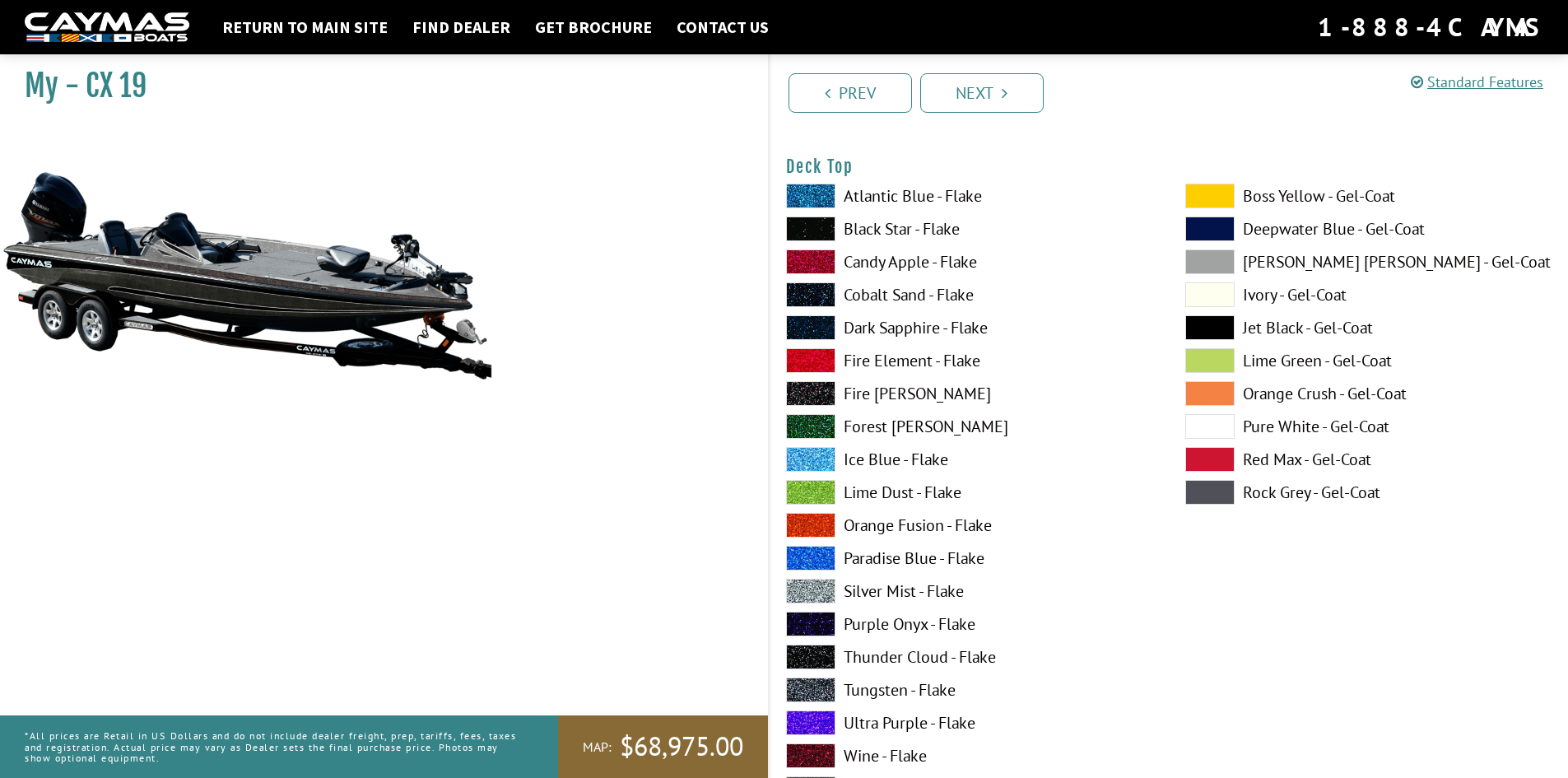
scroll to position [2141, 0]
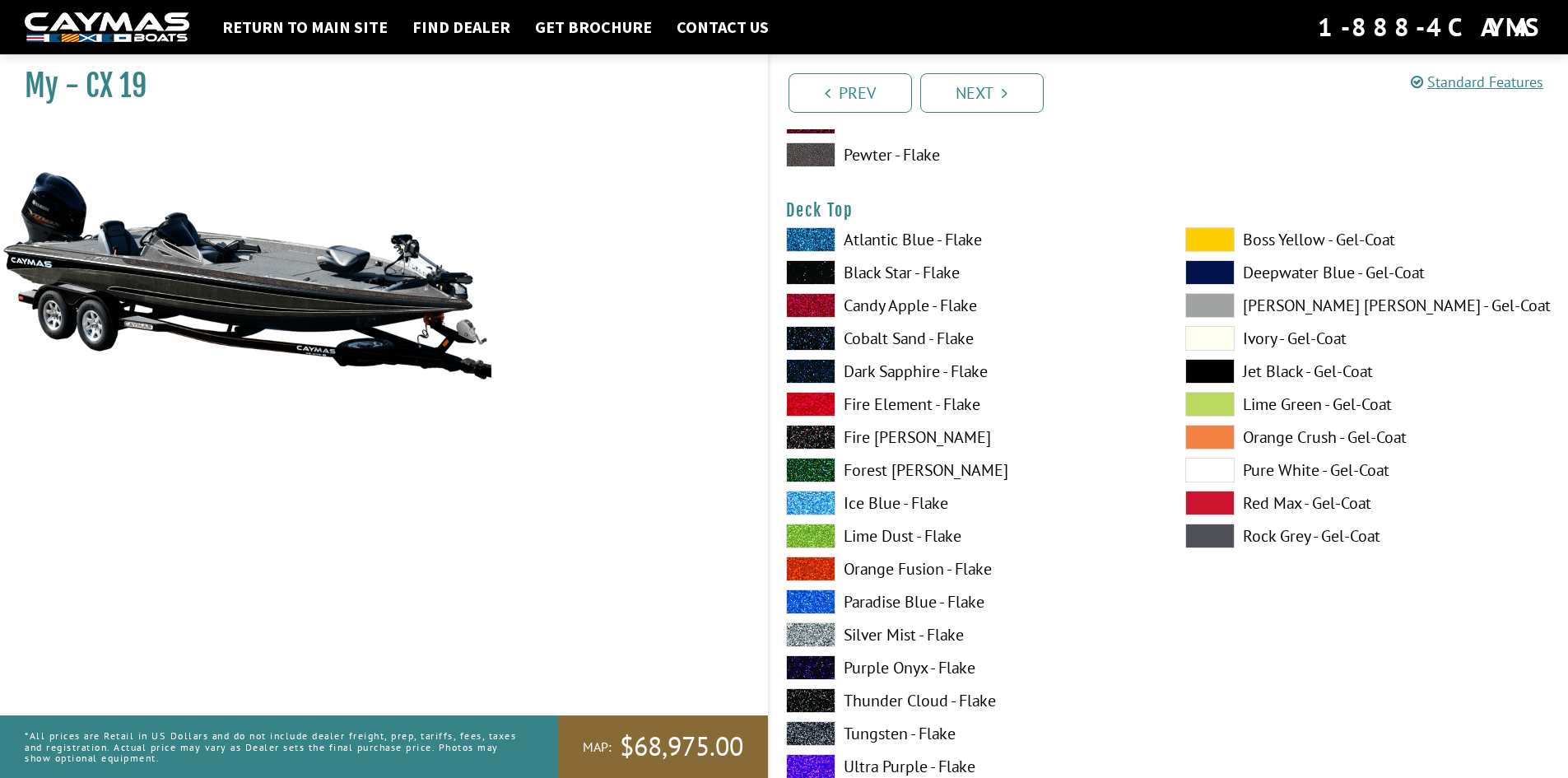
click at [831, 402] on span at bounding box center [811, 404] width 49 height 25
click at [1211, 478] on span at bounding box center [1210, 470] width 49 height 25
click at [1208, 274] on span at bounding box center [1210, 272] width 49 height 25
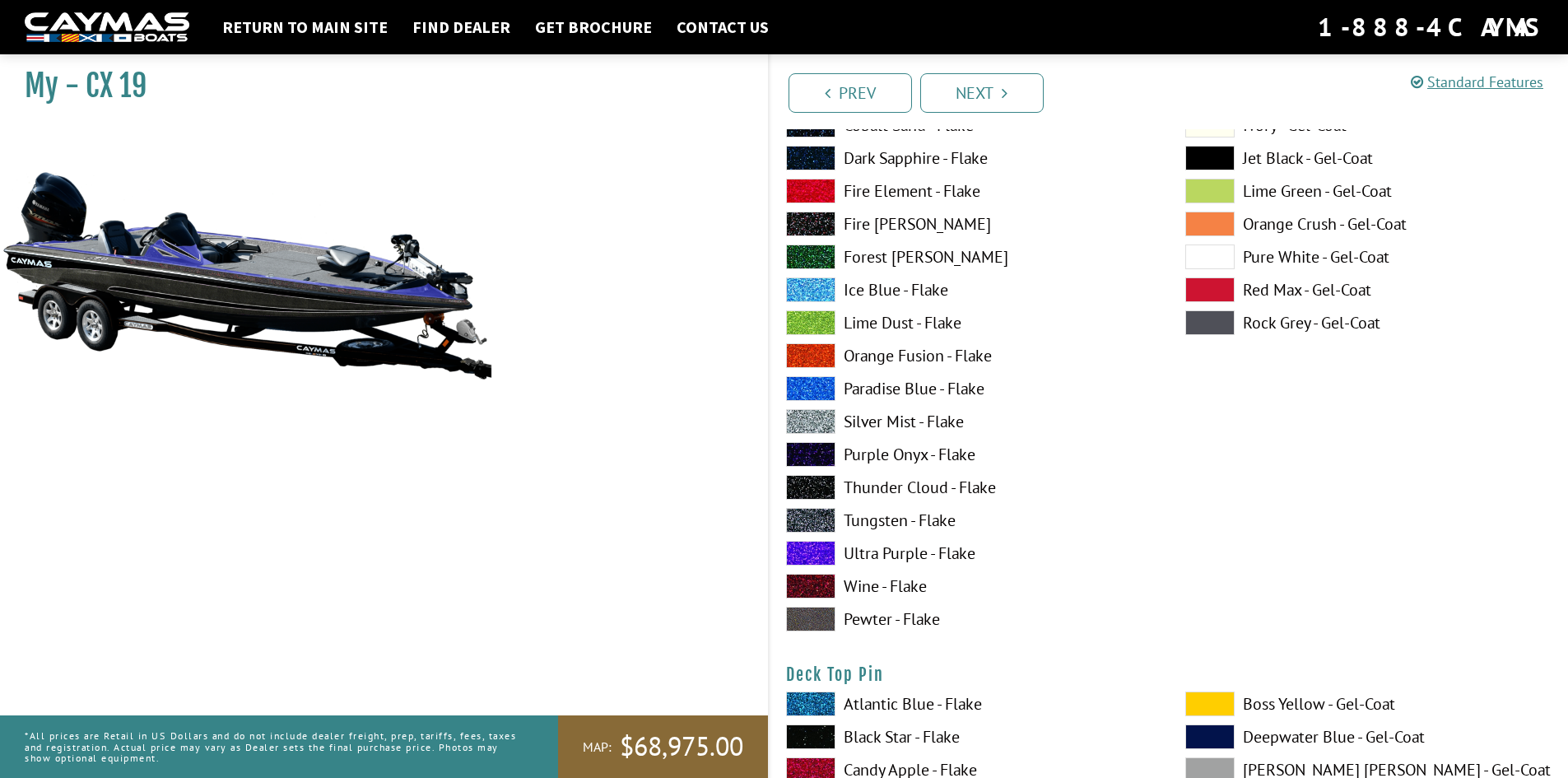
scroll to position [2306, 0]
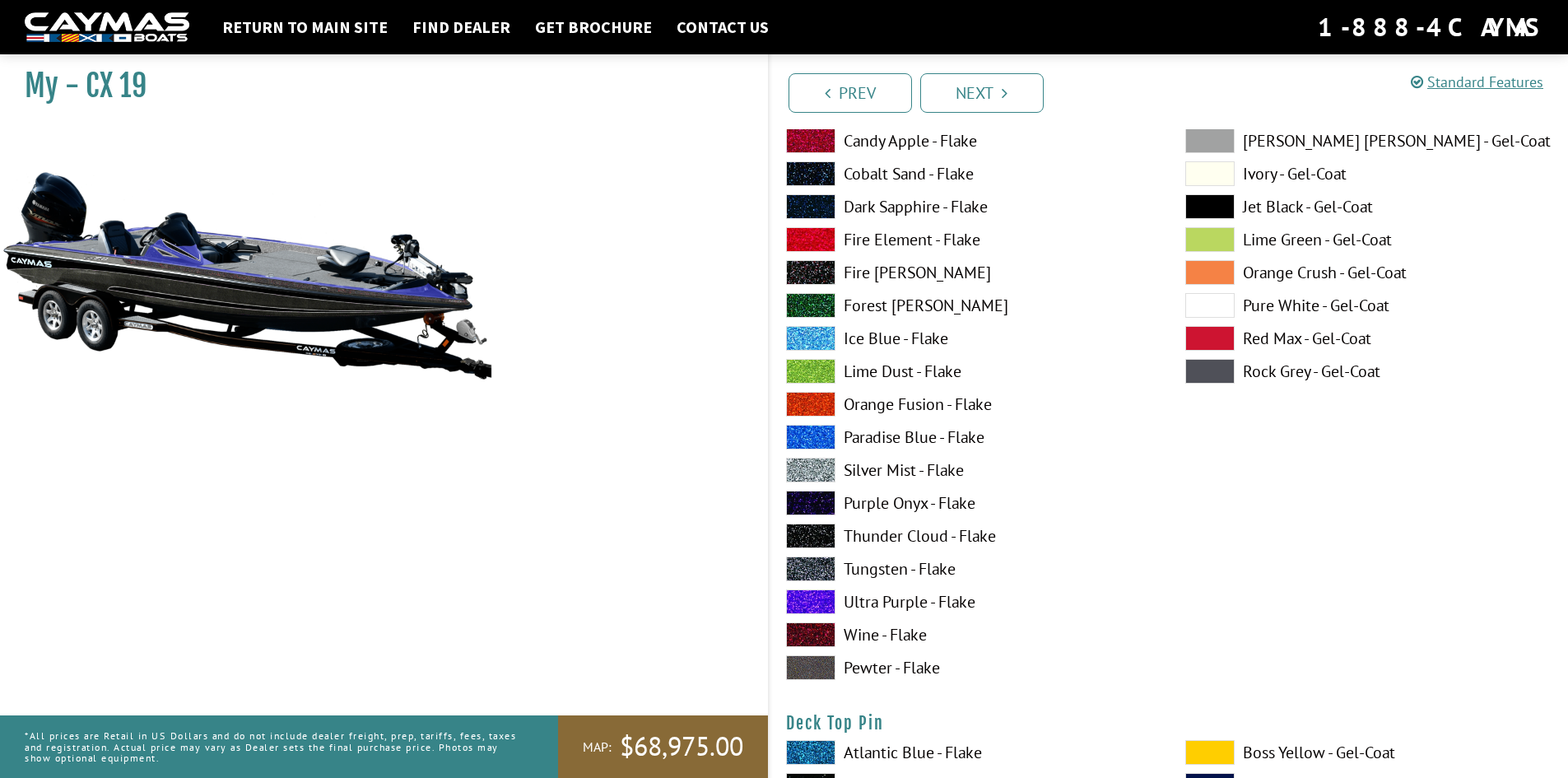
click at [825, 675] on span at bounding box center [811, 668] width 49 height 25
click at [825, 528] on span at bounding box center [811, 536] width 49 height 25
click at [824, 562] on span at bounding box center [811, 569] width 49 height 25
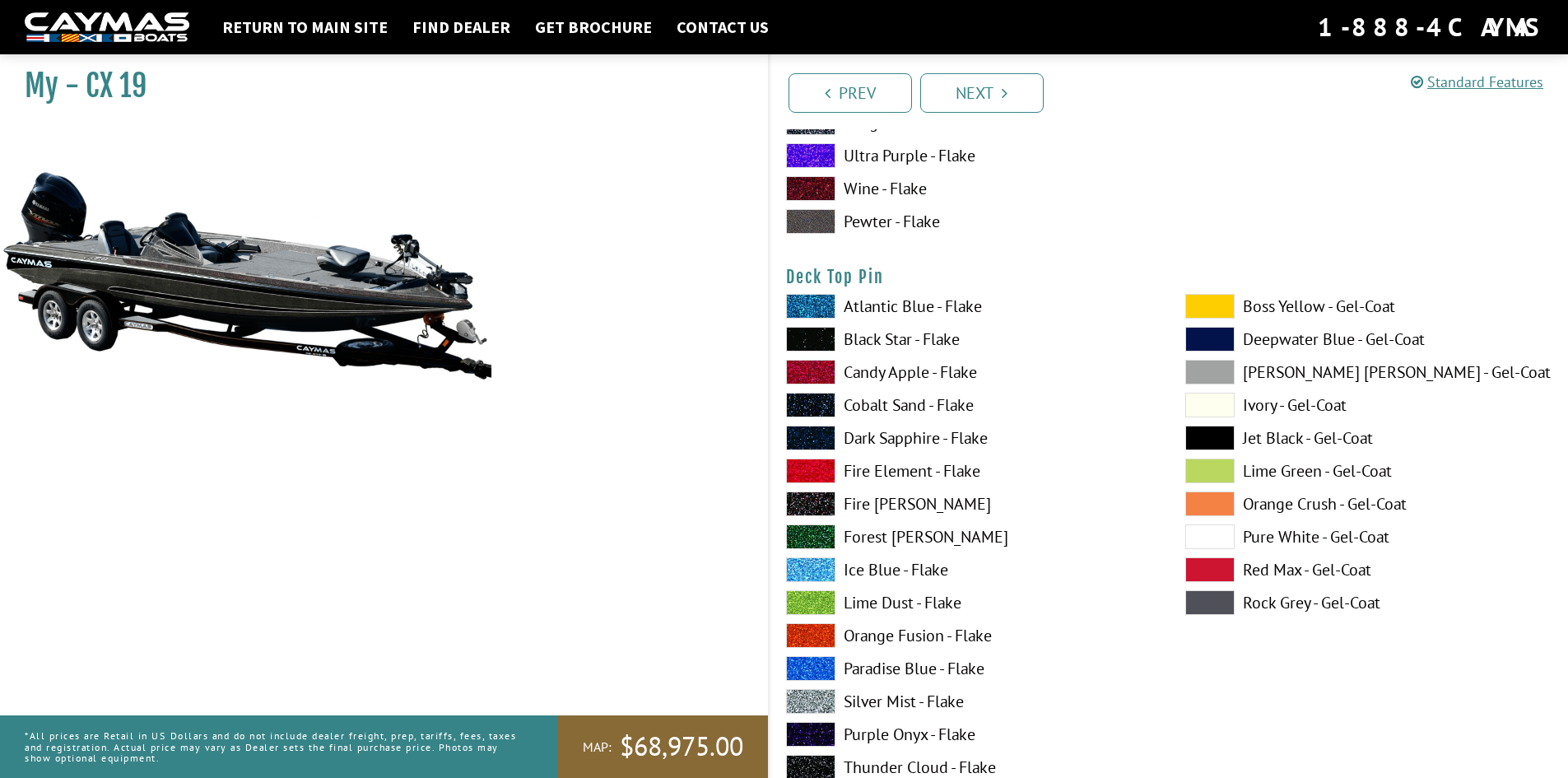
scroll to position [2882, 0]
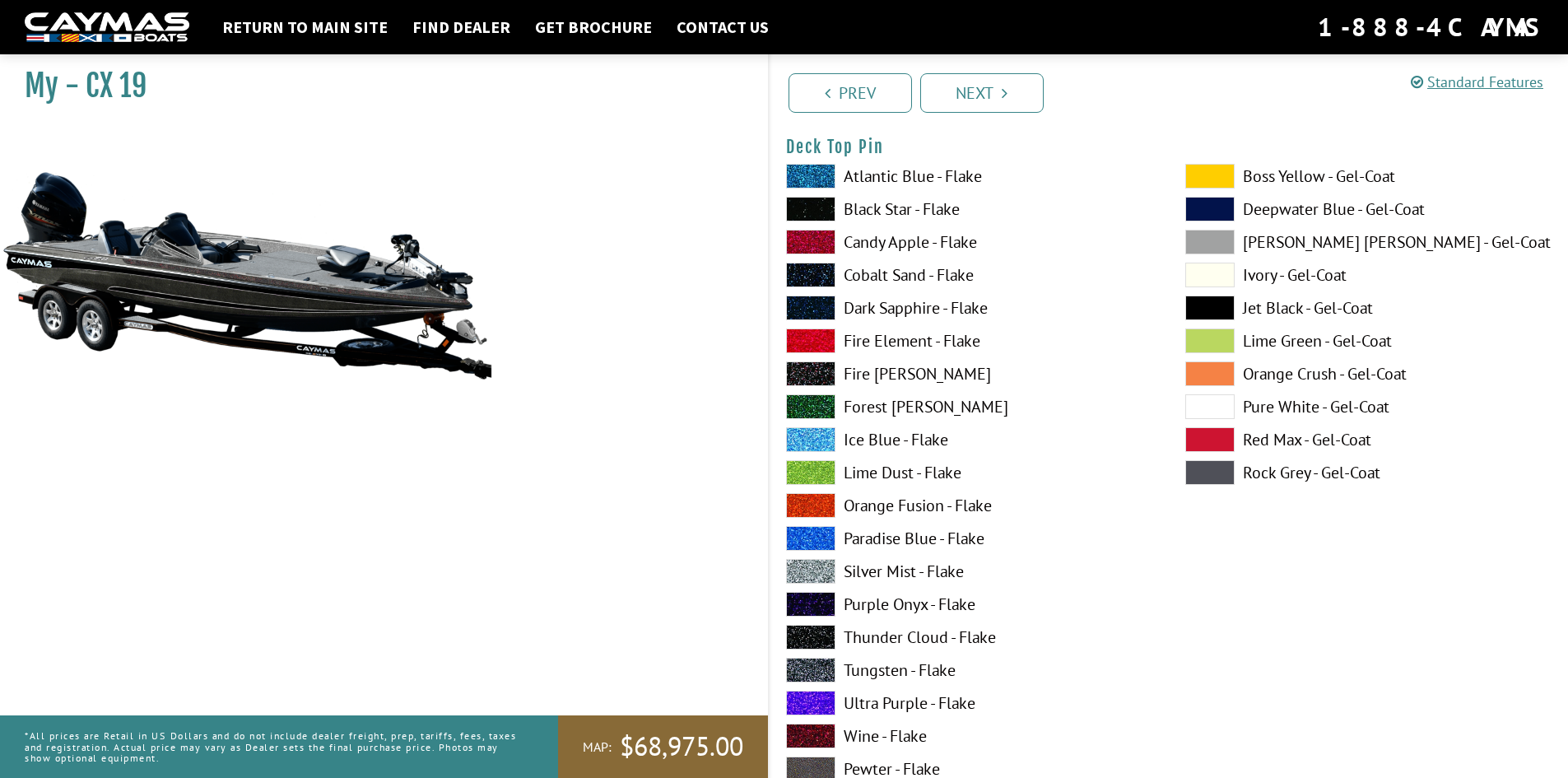
click at [921, 447] on label "Ice Blue - Flake" at bounding box center [969, 439] width 366 height 25
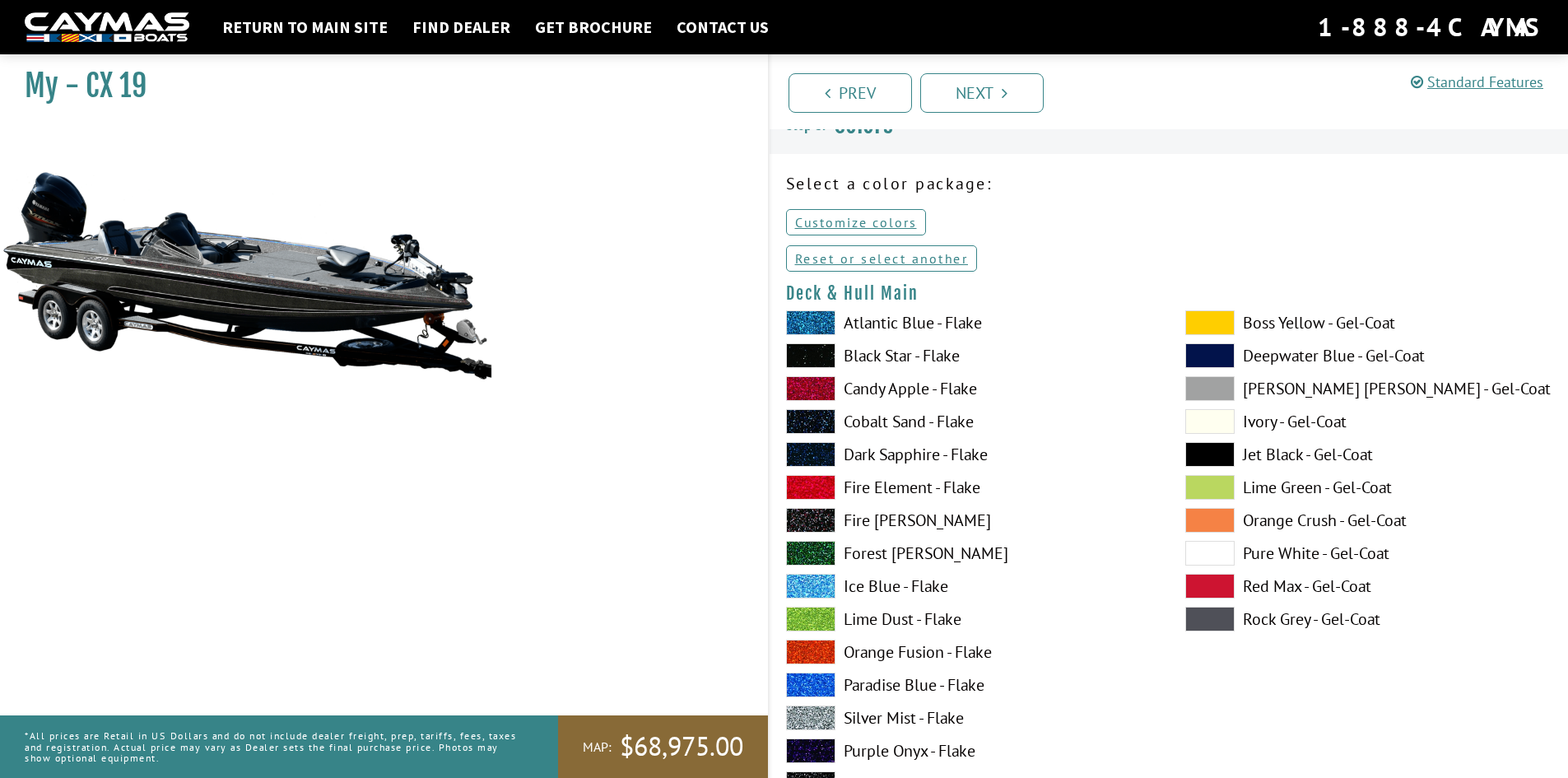
scroll to position [0, 0]
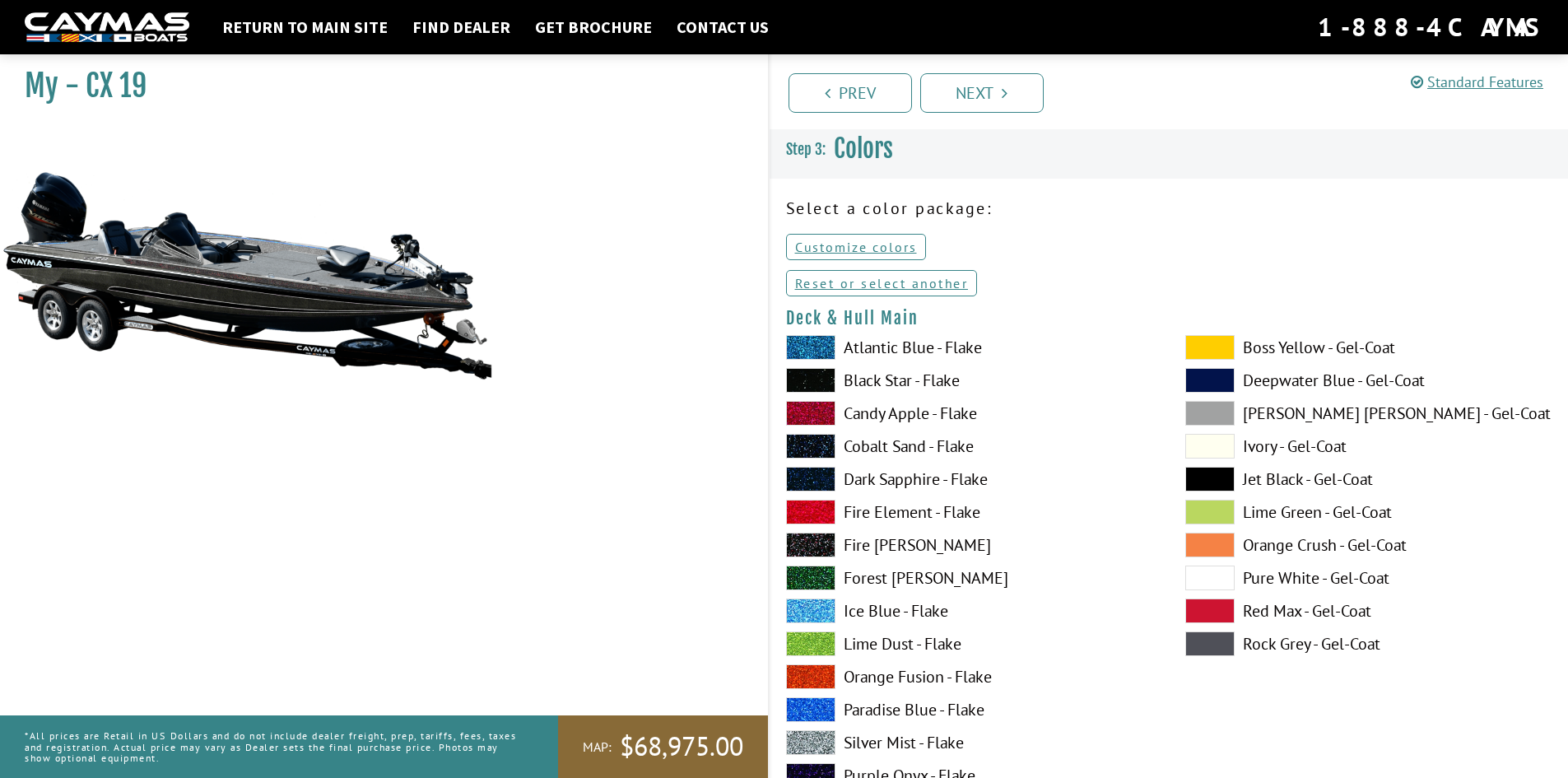
click at [889, 279] on link "Reset or select another" at bounding box center [882, 283] width 192 height 27
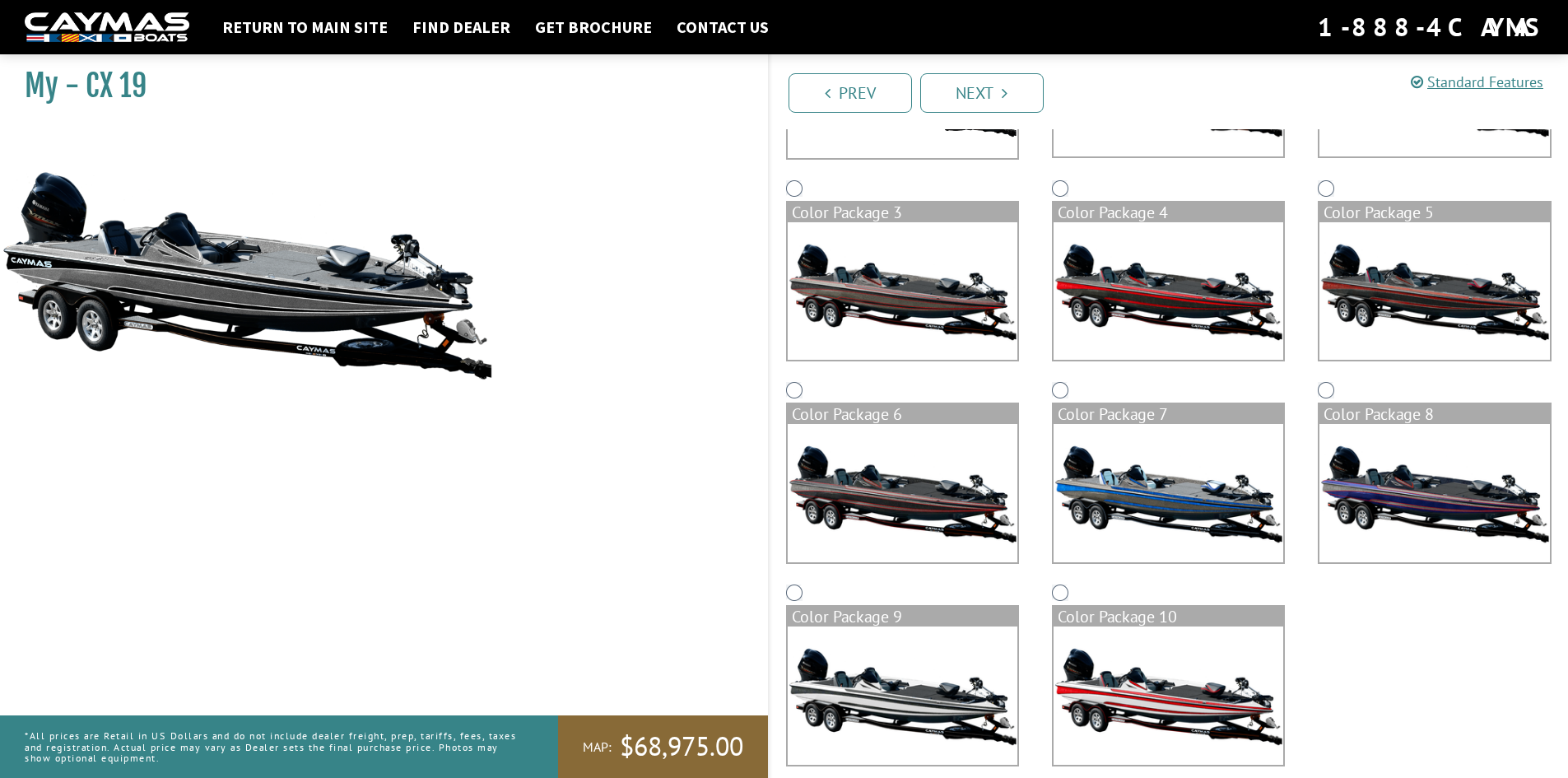
scroll to position [319, 0]
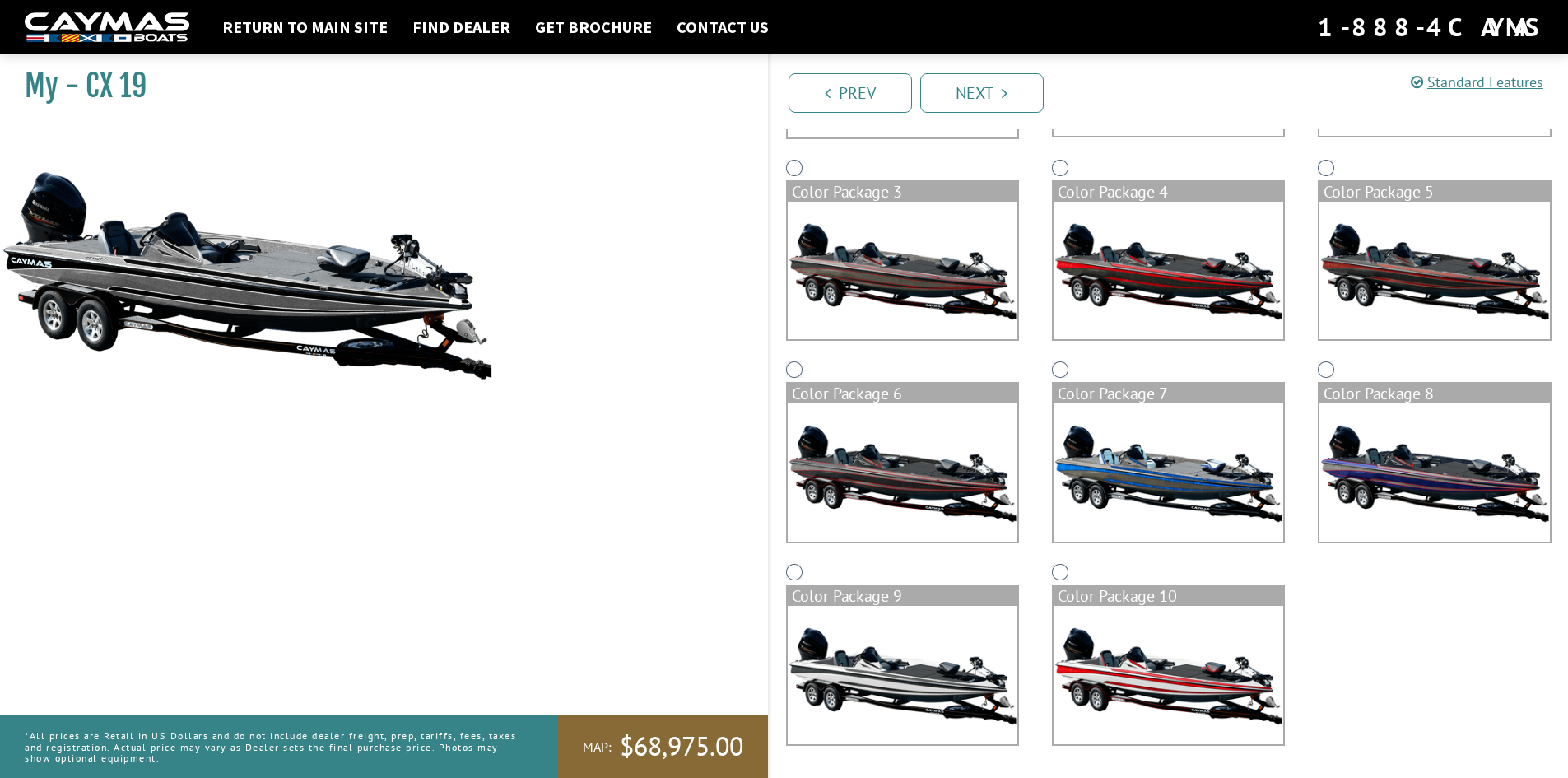
click at [1092, 443] on img at bounding box center [1168, 472] width 230 height 139
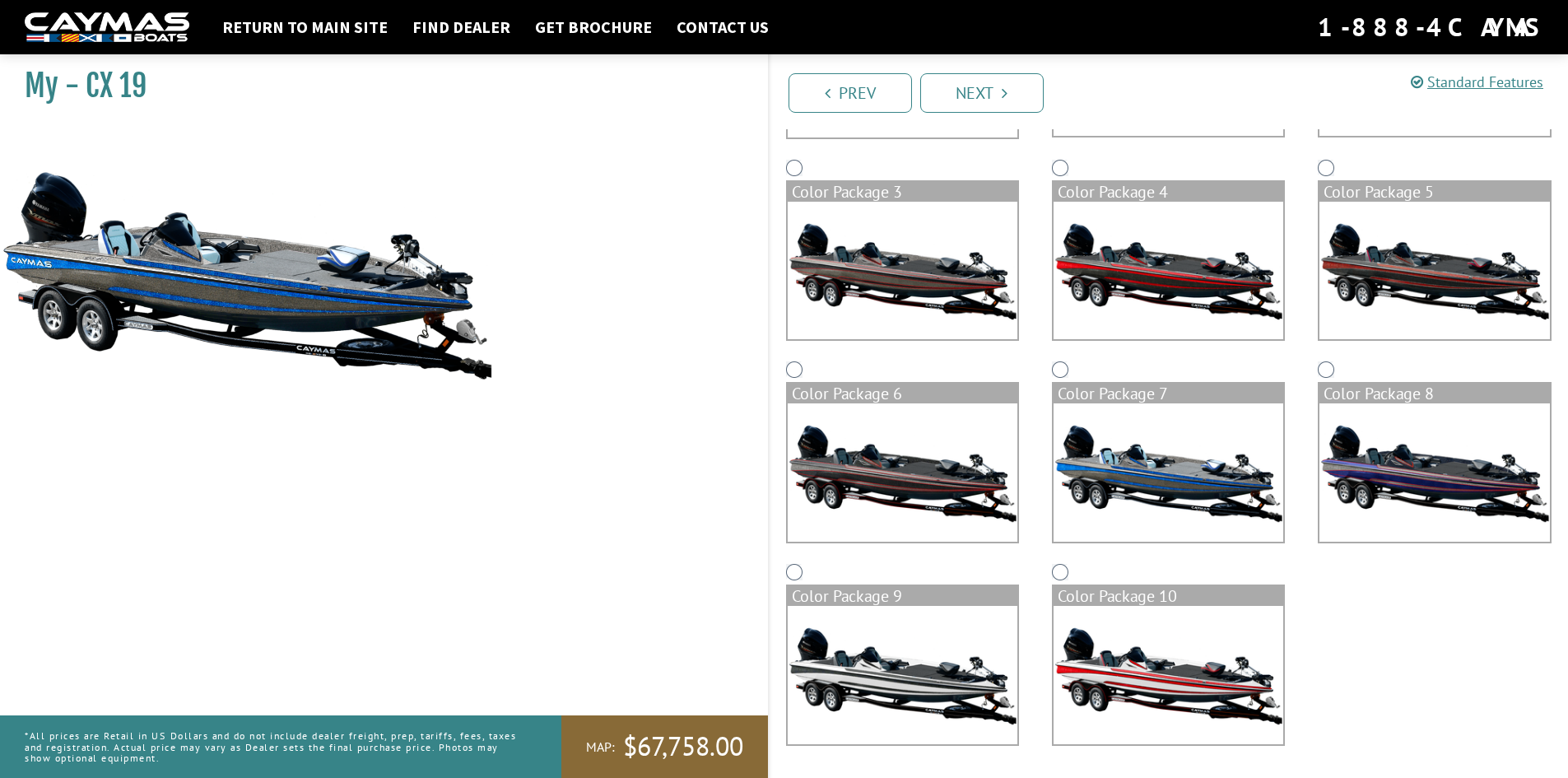
click at [922, 690] on img at bounding box center [903, 675] width 230 height 139
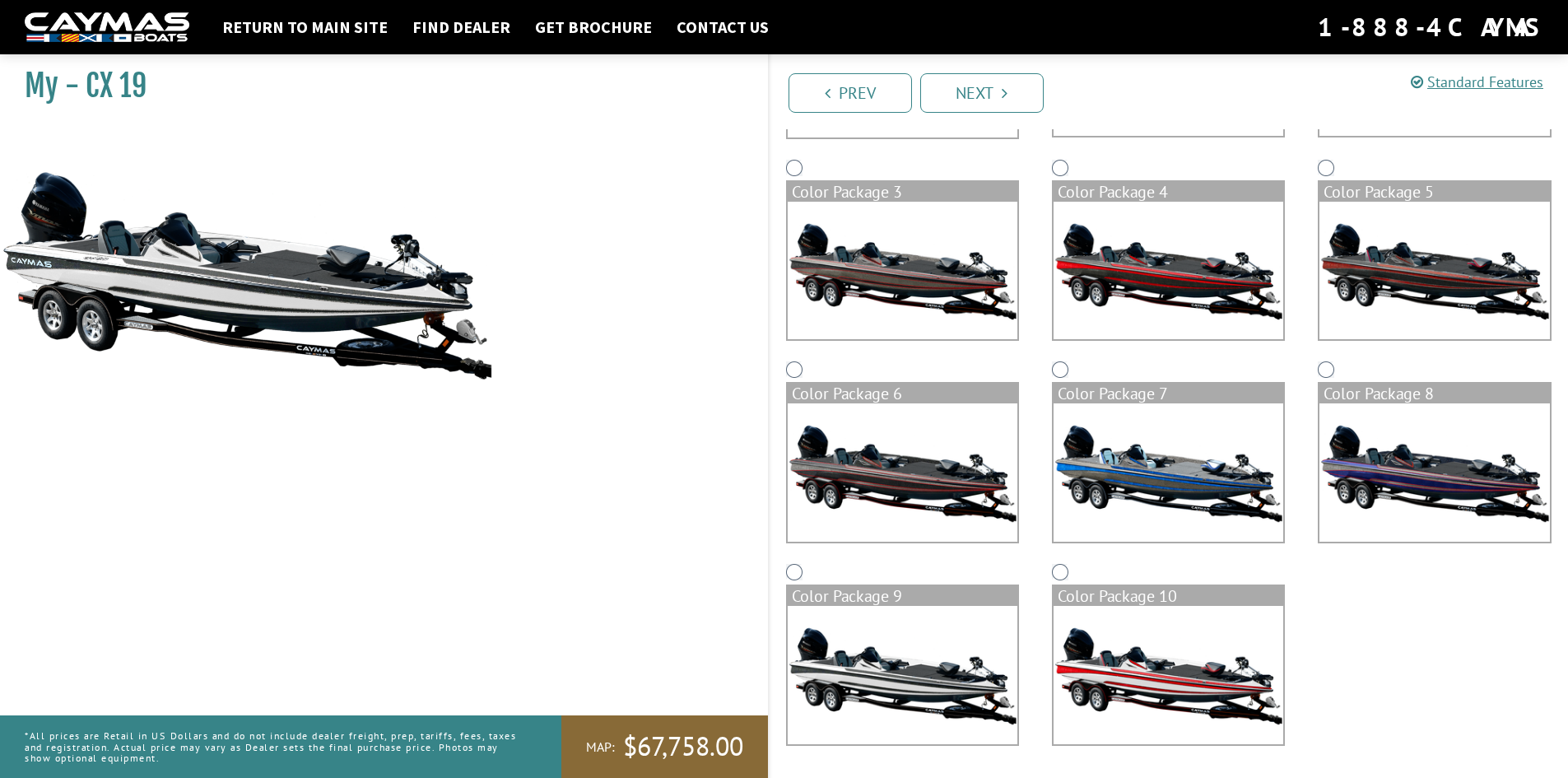
click at [1107, 465] on img at bounding box center [1168, 472] width 230 height 139
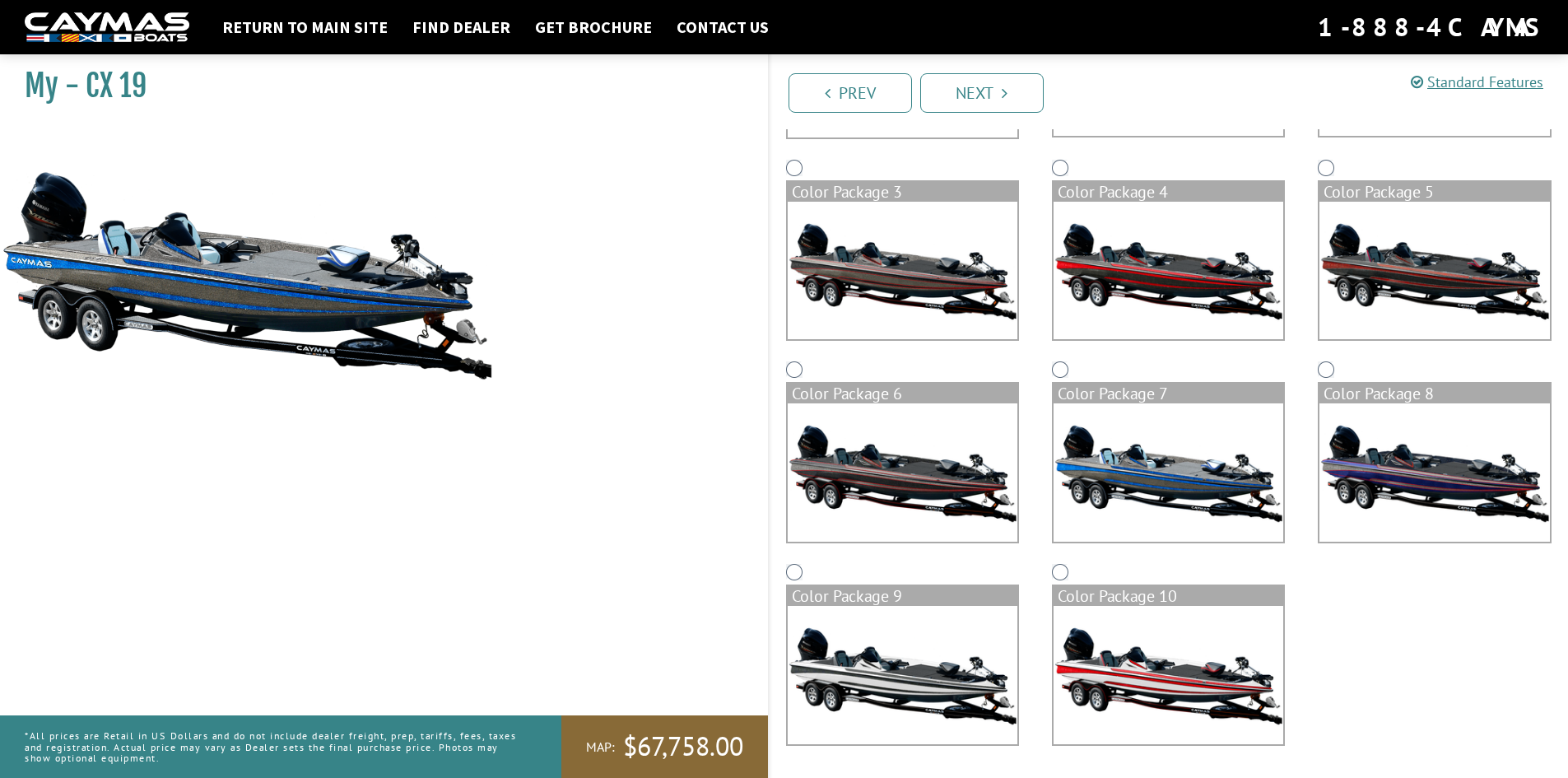
click at [982, 464] on img at bounding box center [903, 472] width 230 height 139
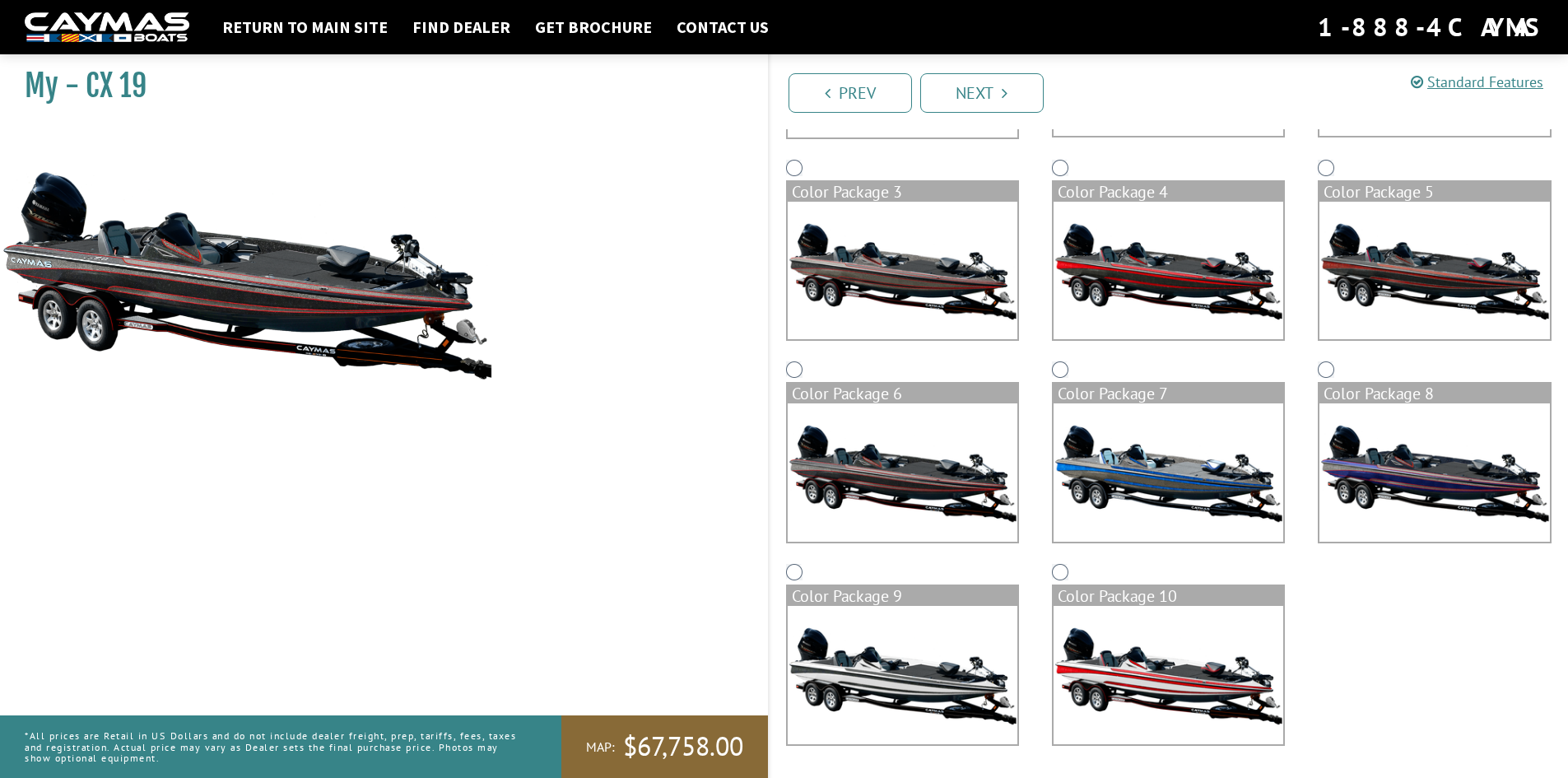
click at [1122, 474] on img at bounding box center [1168, 472] width 230 height 139
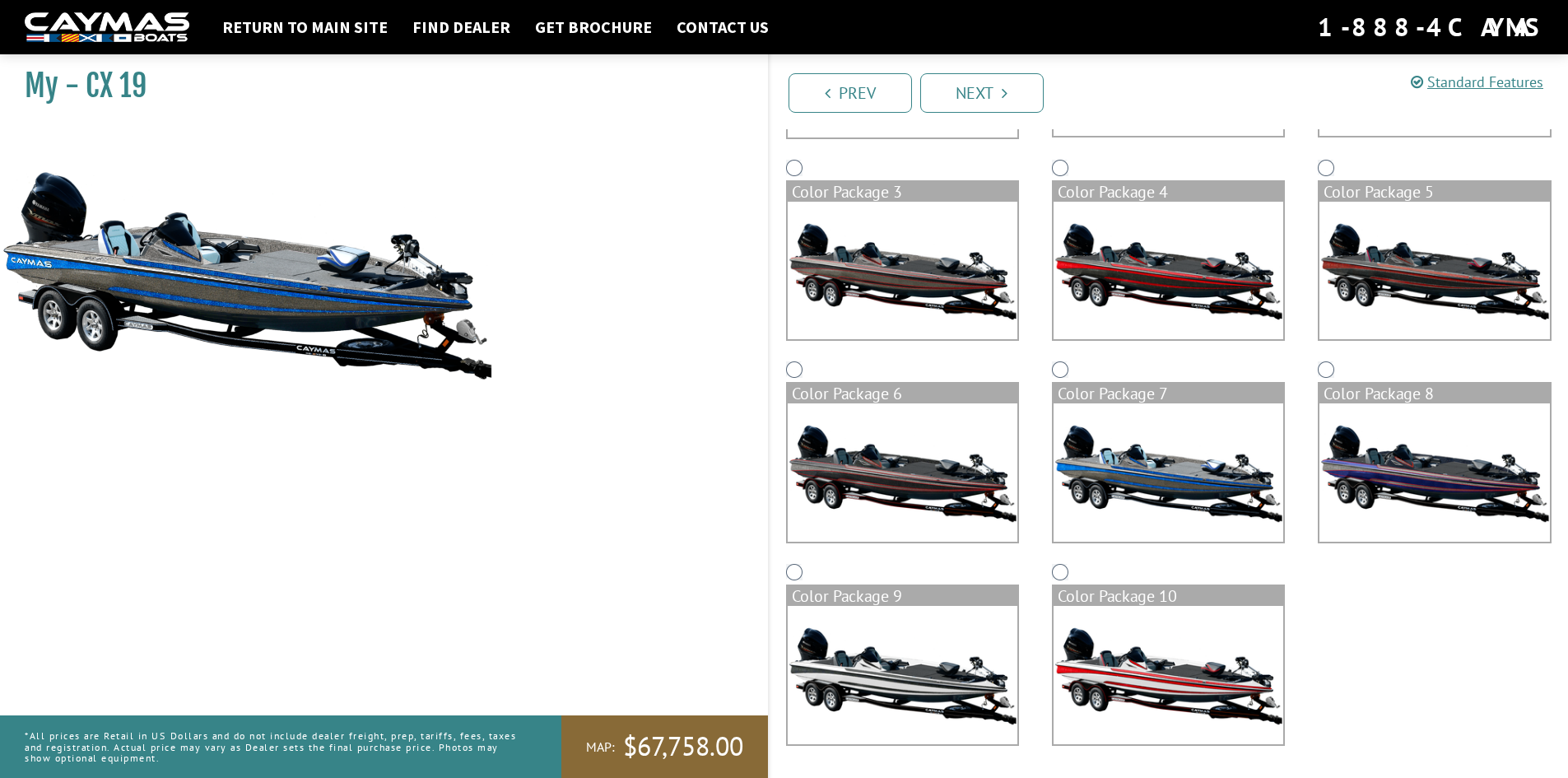
click at [1372, 472] on img at bounding box center [1434, 472] width 230 height 139
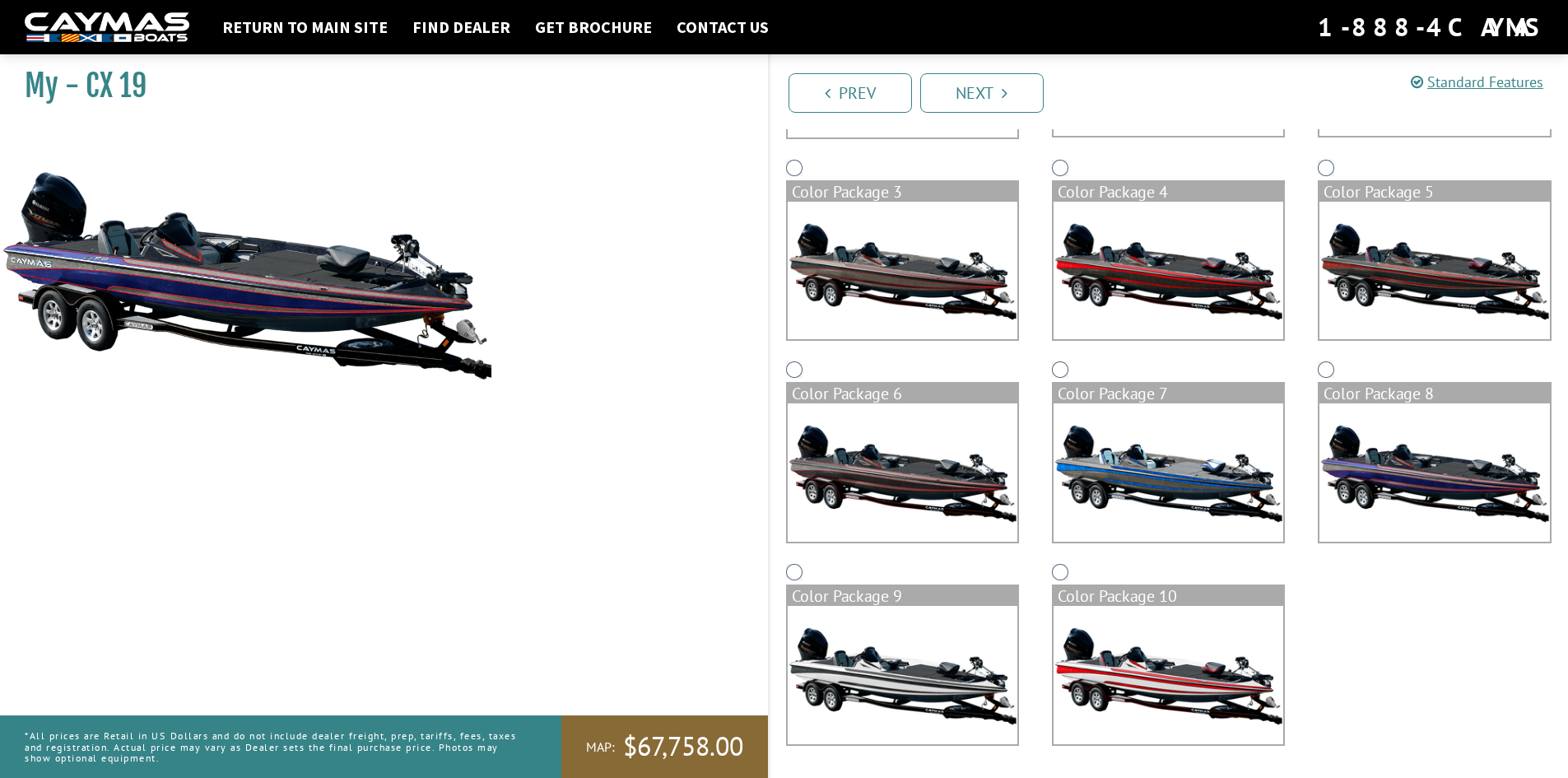
click at [1111, 471] on img at bounding box center [1168, 472] width 230 height 139
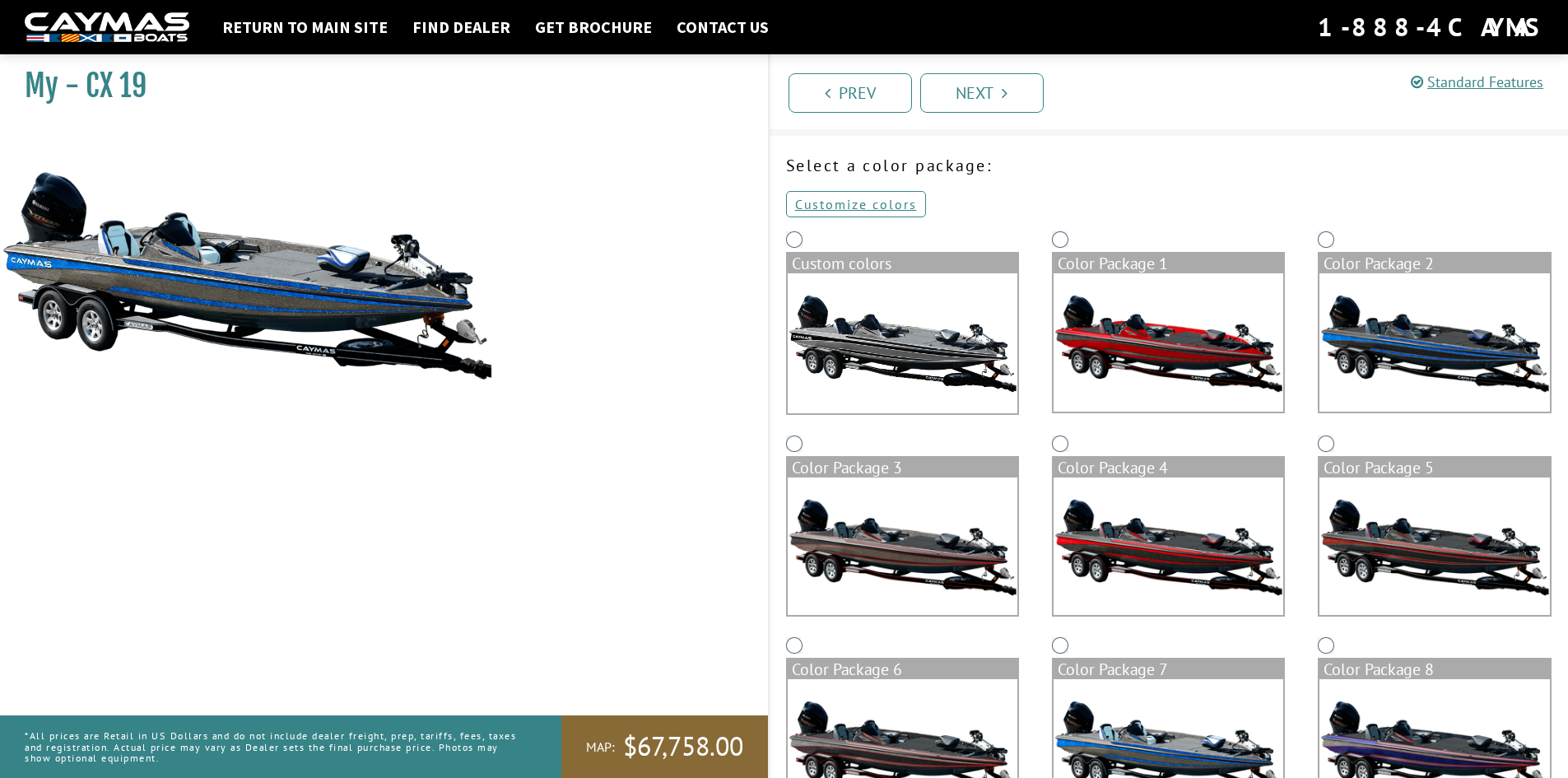
scroll to position [0, 0]
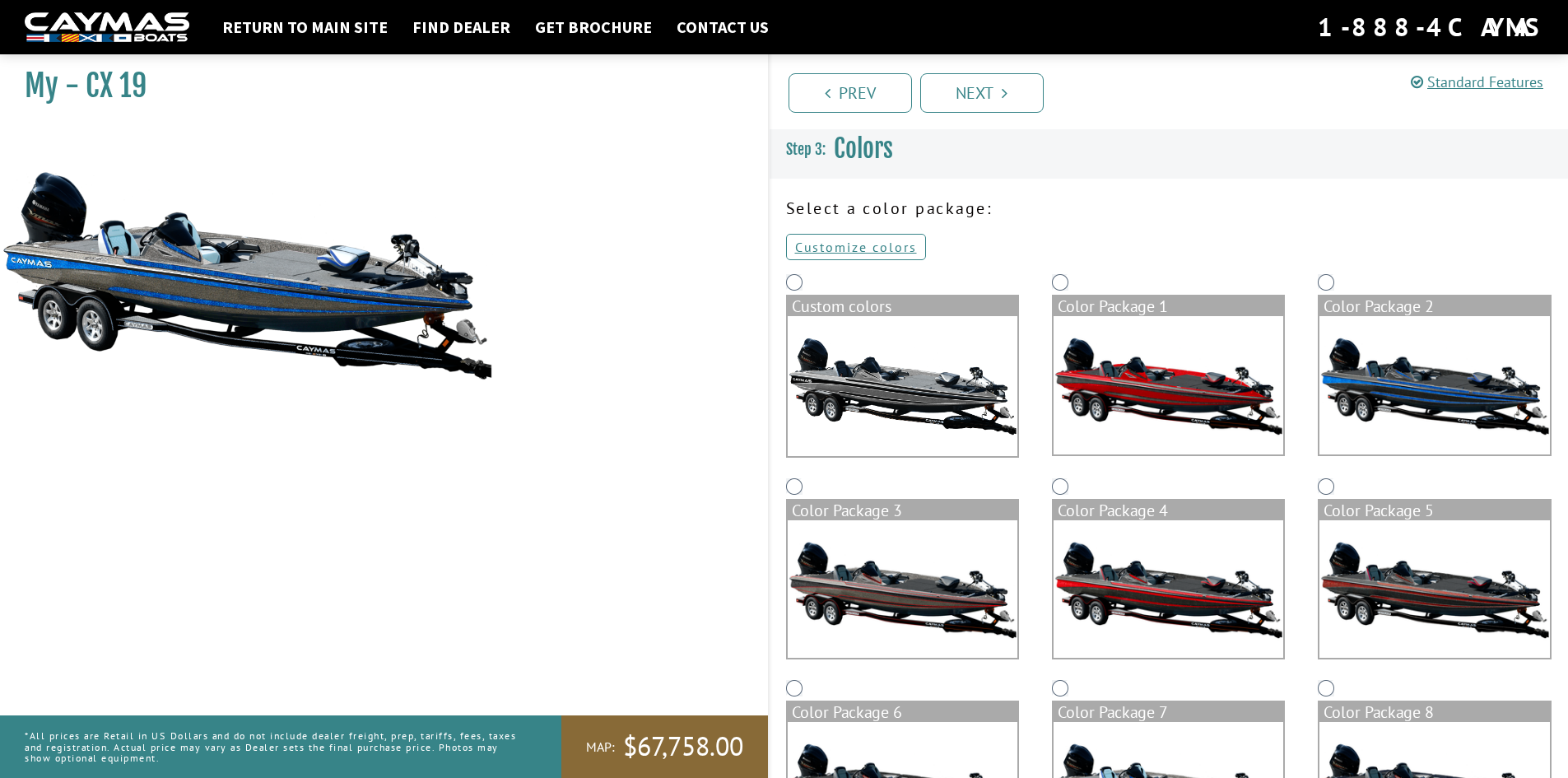
click at [955, 399] on img at bounding box center [903, 386] width 230 height 140
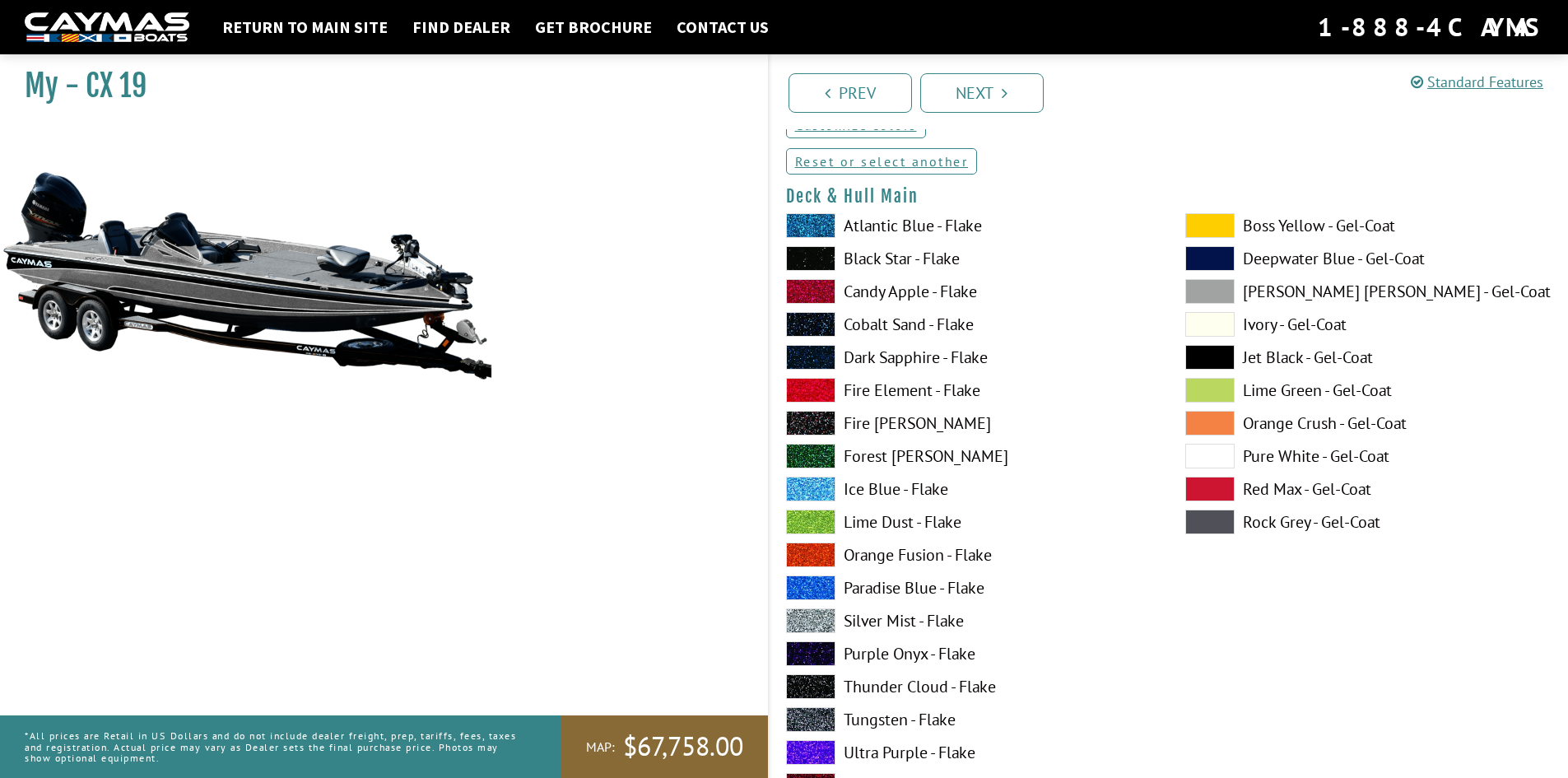
scroll to position [83, 0]
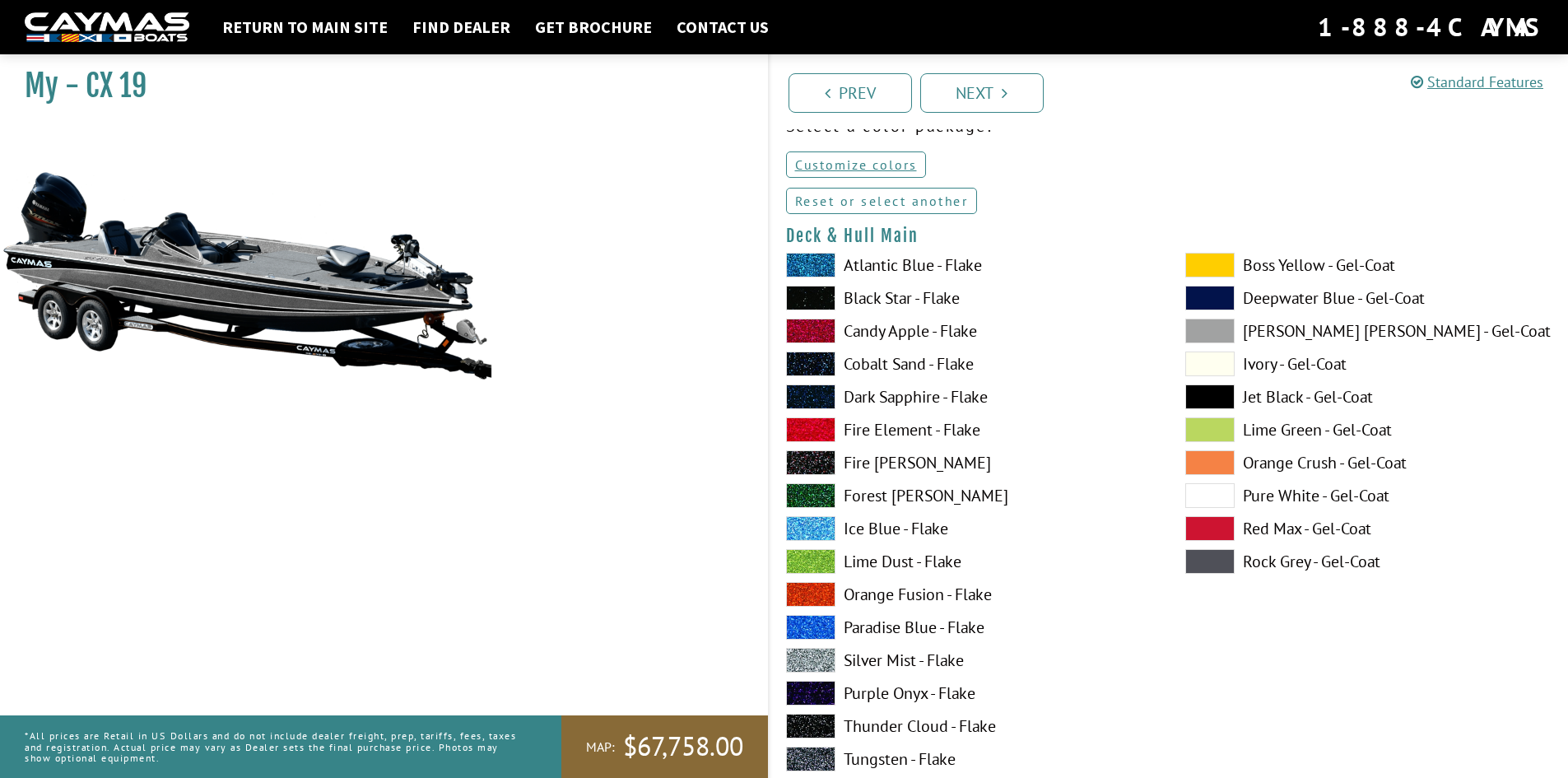
click at [873, 196] on link "Reset or select another" at bounding box center [882, 201] width 192 height 27
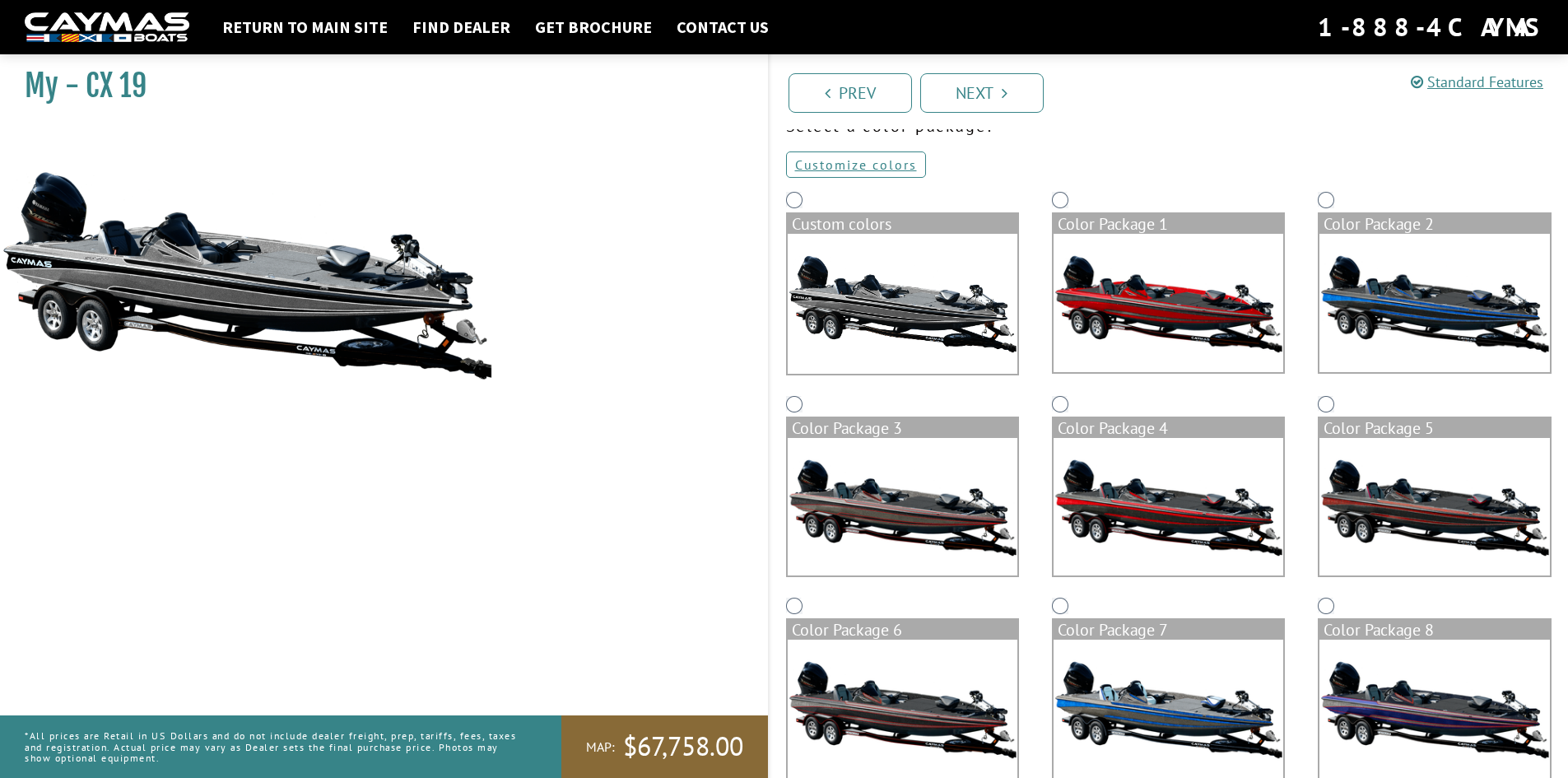
click at [1179, 674] on img at bounding box center [1168, 709] width 230 height 139
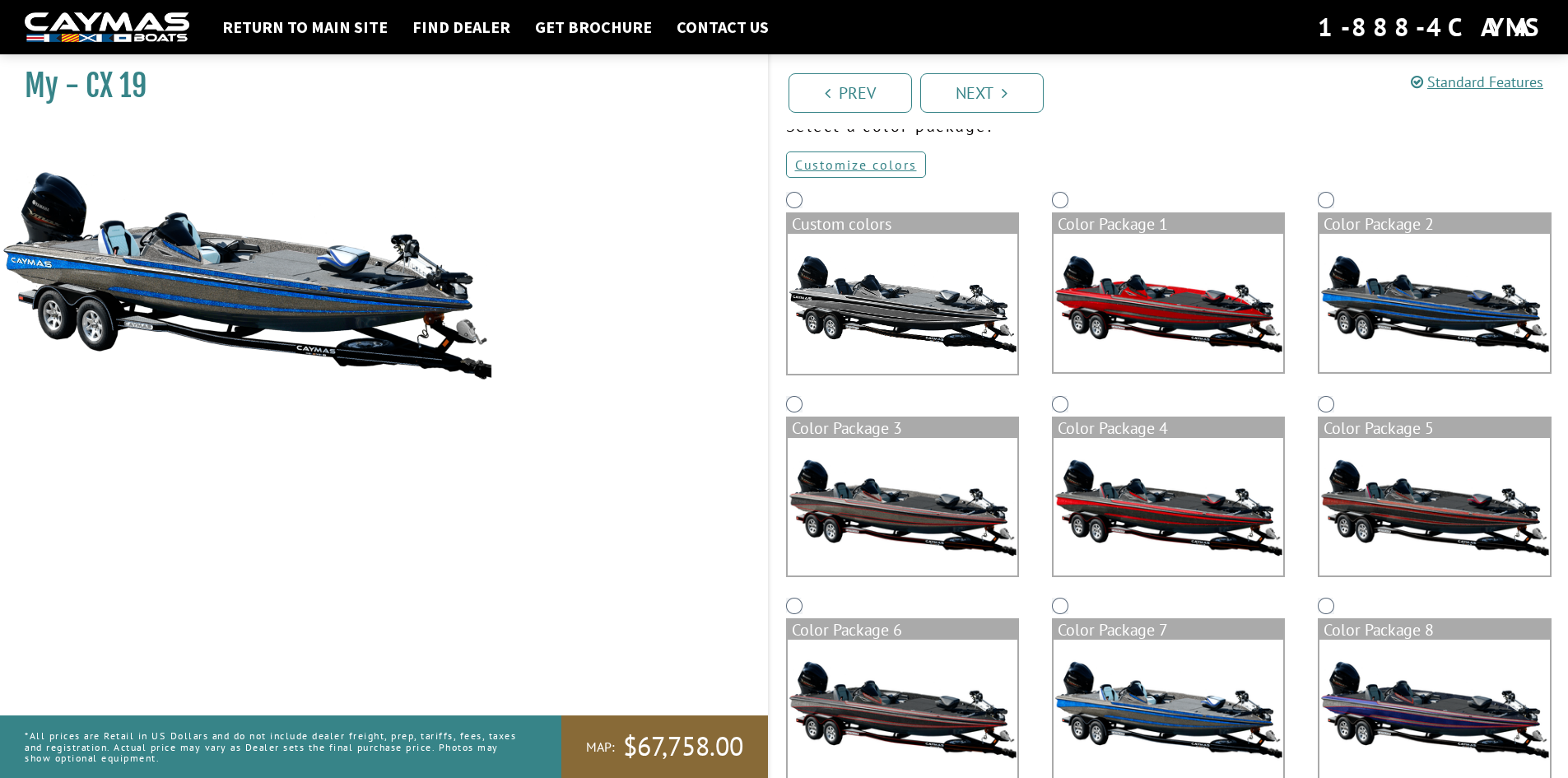
click at [1437, 321] on img at bounding box center [1434, 302] width 230 height 139
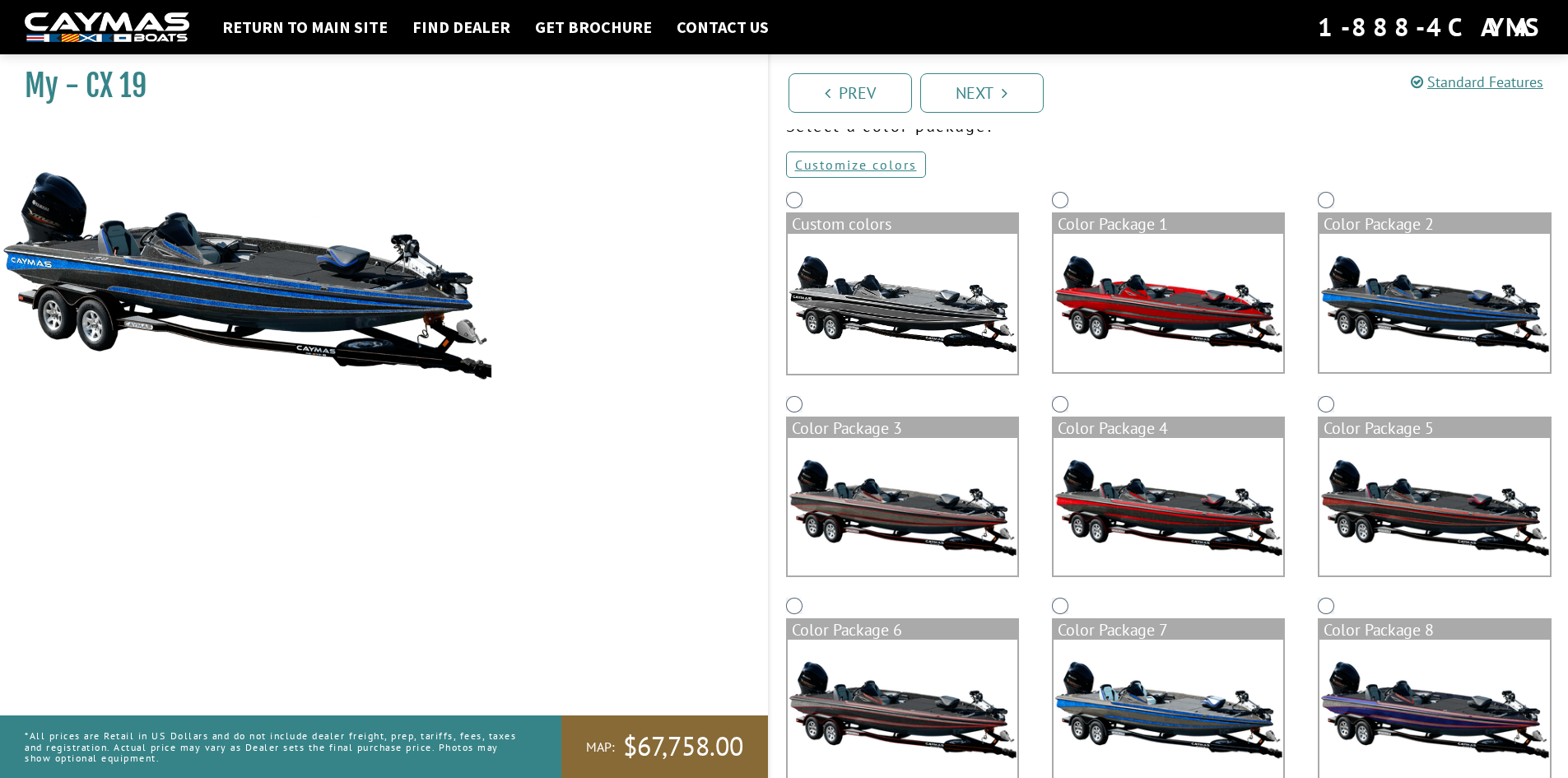
click at [1220, 700] on img at bounding box center [1168, 709] width 230 height 139
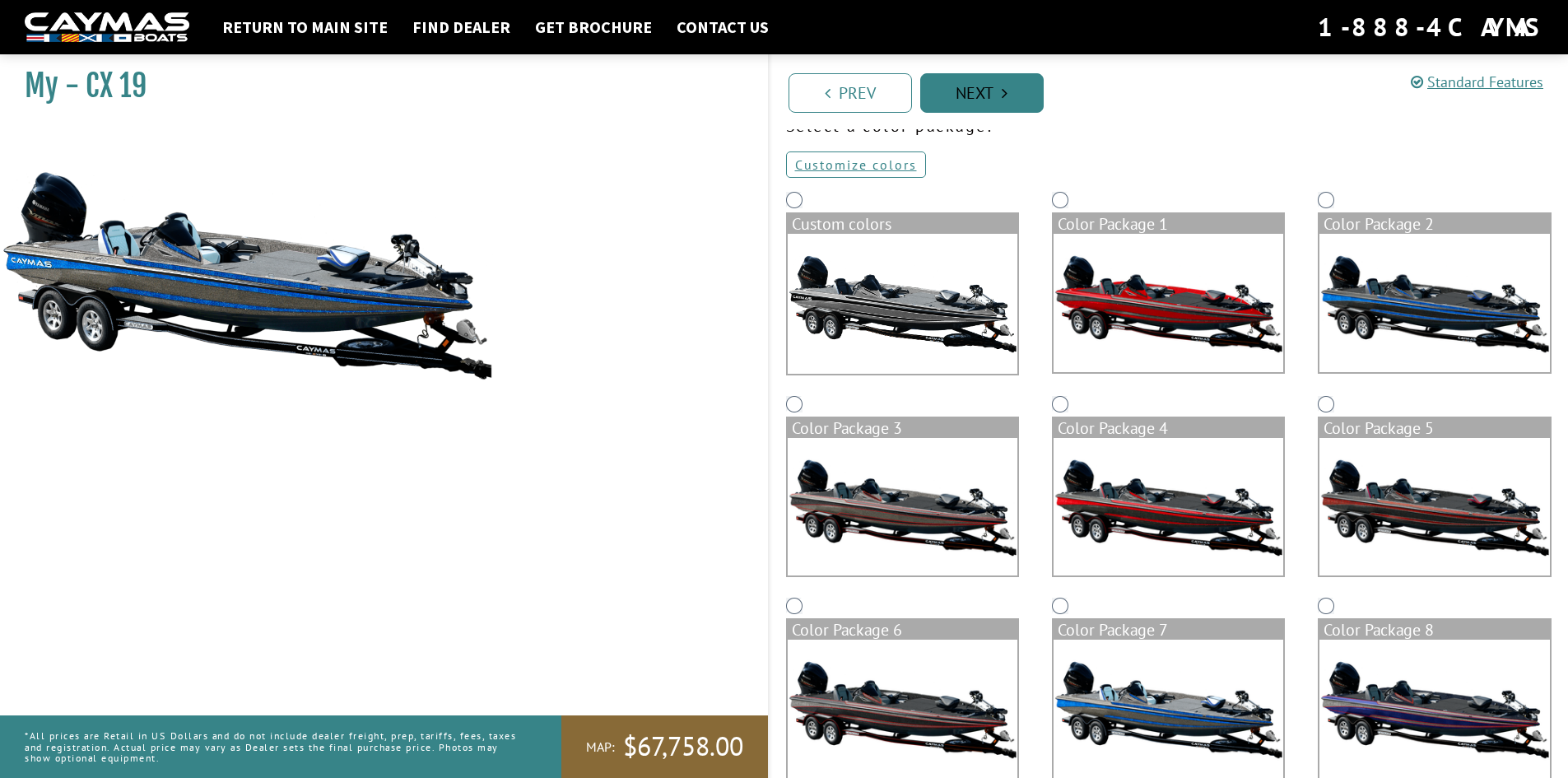
click at [1017, 95] on link "Next" at bounding box center [981, 93] width 123 height 40
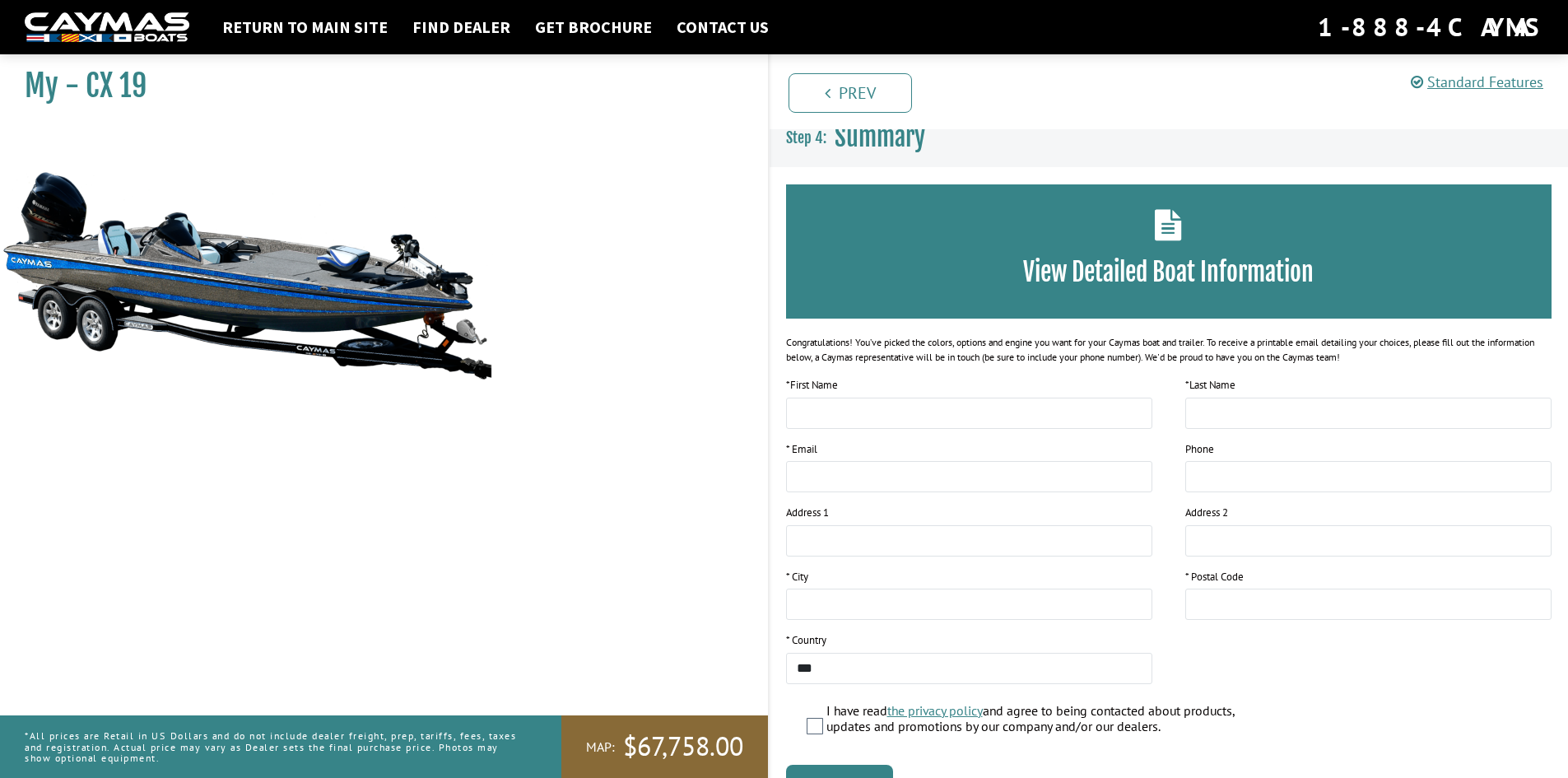
scroll to position [0, 0]
